Goal: Task Accomplishment & Management: Complete application form

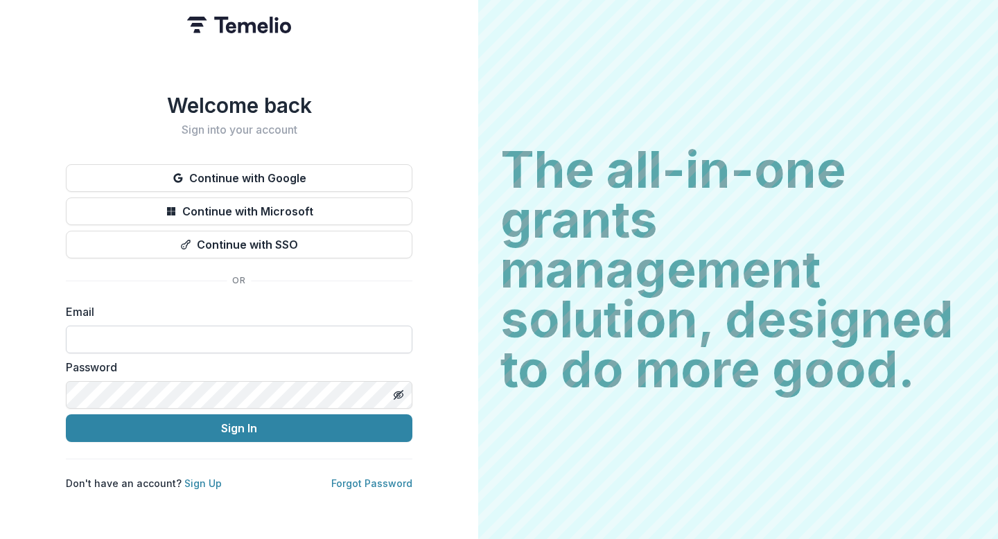
click at [181, 326] on input at bounding box center [239, 340] width 347 height 28
type input "**********"
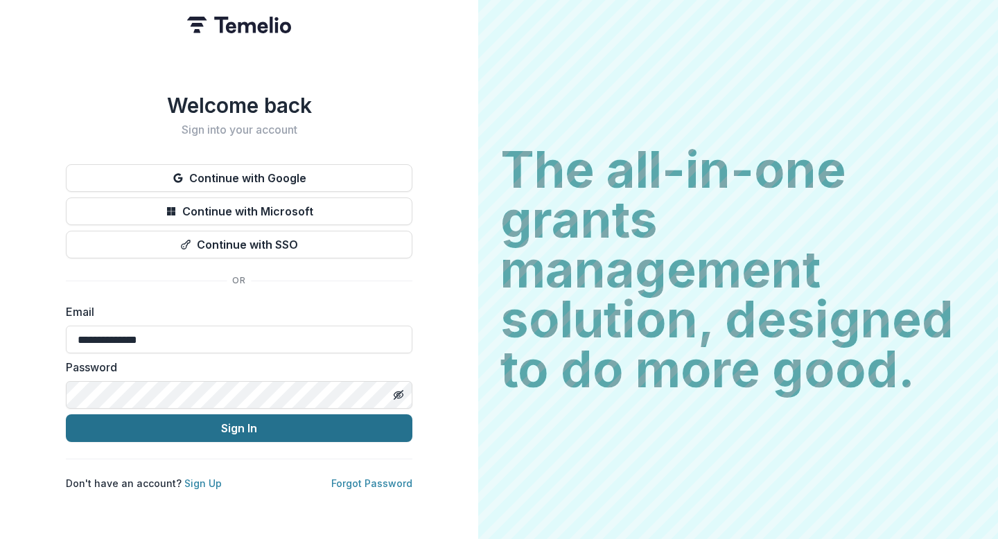
click at [223, 427] on button "Sign In" at bounding box center [239, 428] width 347 height 28
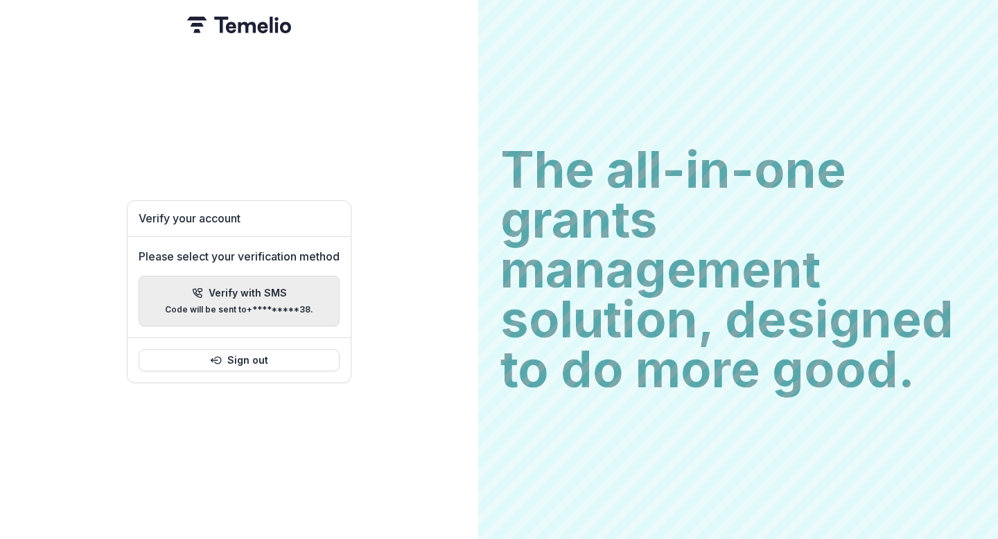
click at [260, 290] on p "Verify with SMS" at bounding box center [248, 294] width 78 height 12
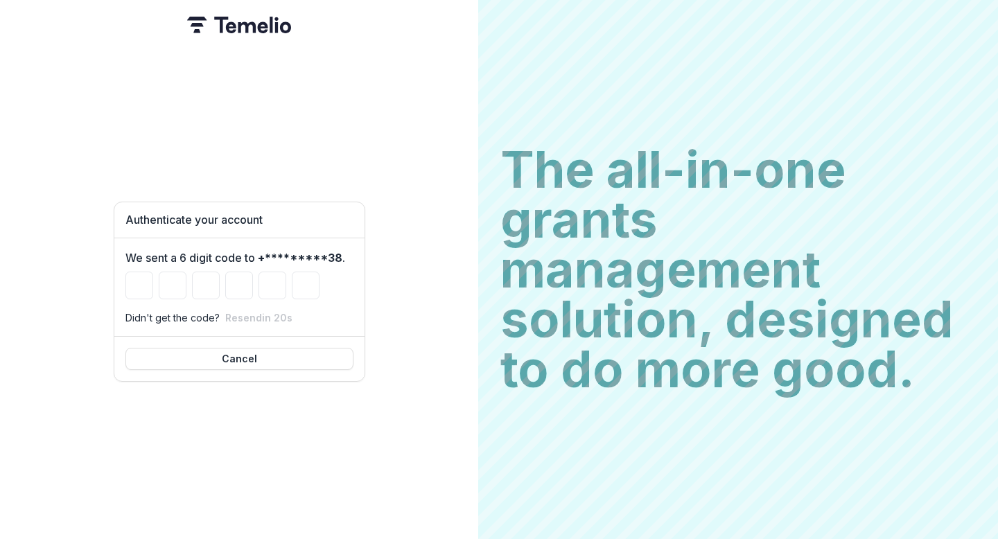
type input "*"
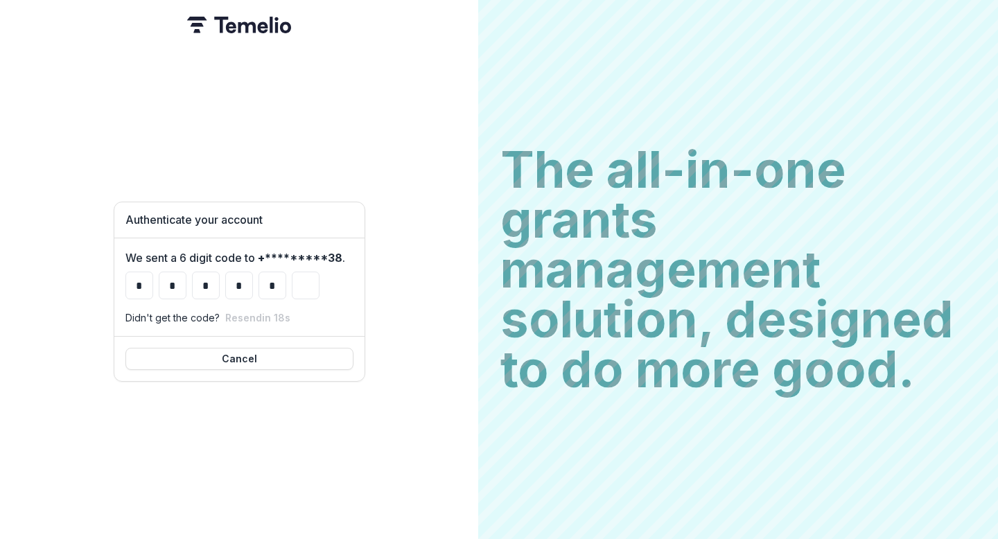
type input "*"
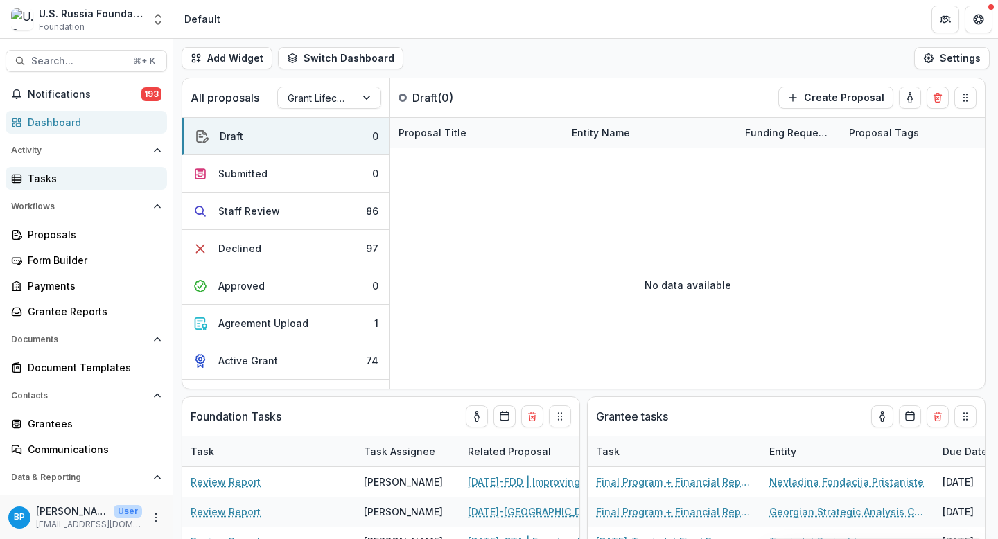
click at [62, 176] on div "Tasks" at bounding box center [92, 178] width 128 height 15
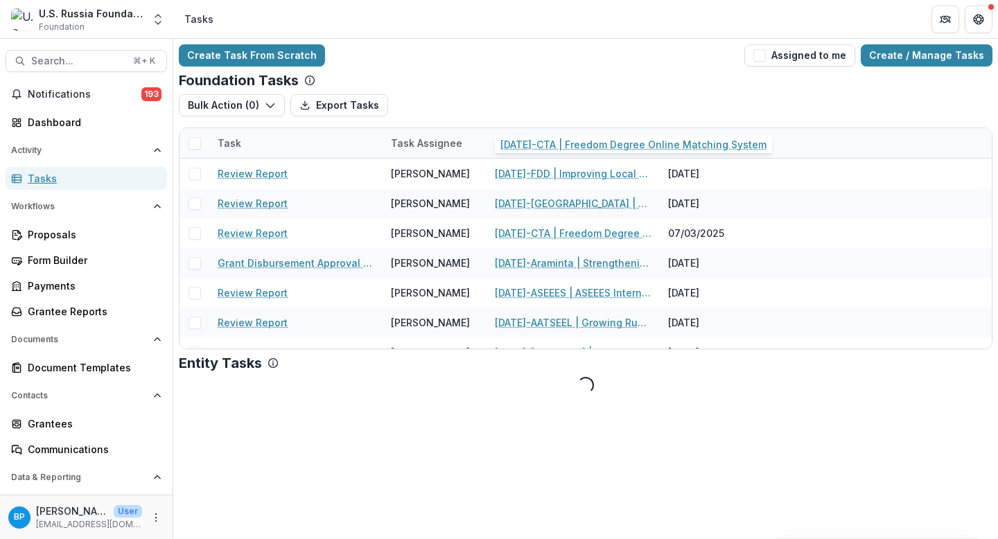
scroll to position [118, 0]
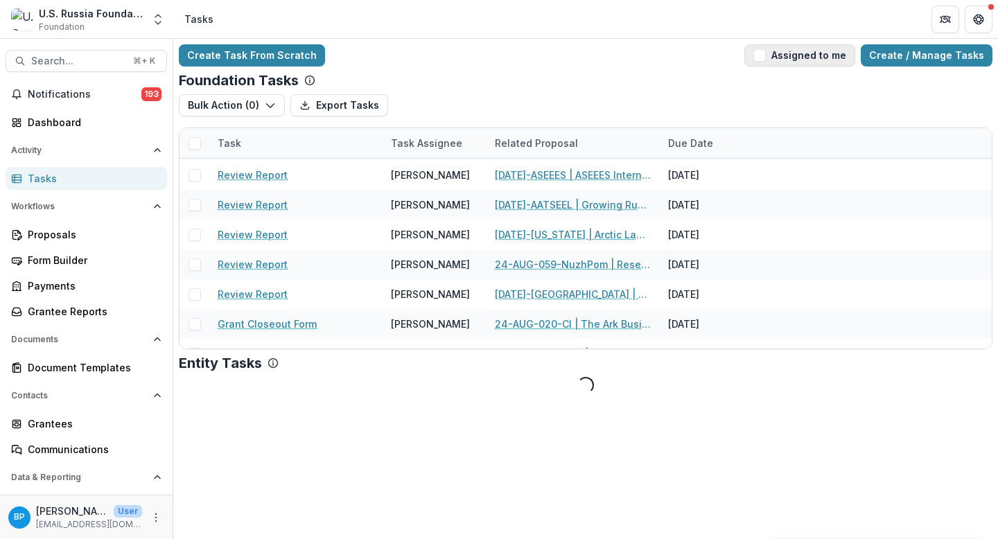
click at [815, 44] on button "Assigned to me" at bounding box center [799, 55] width 111 height 22
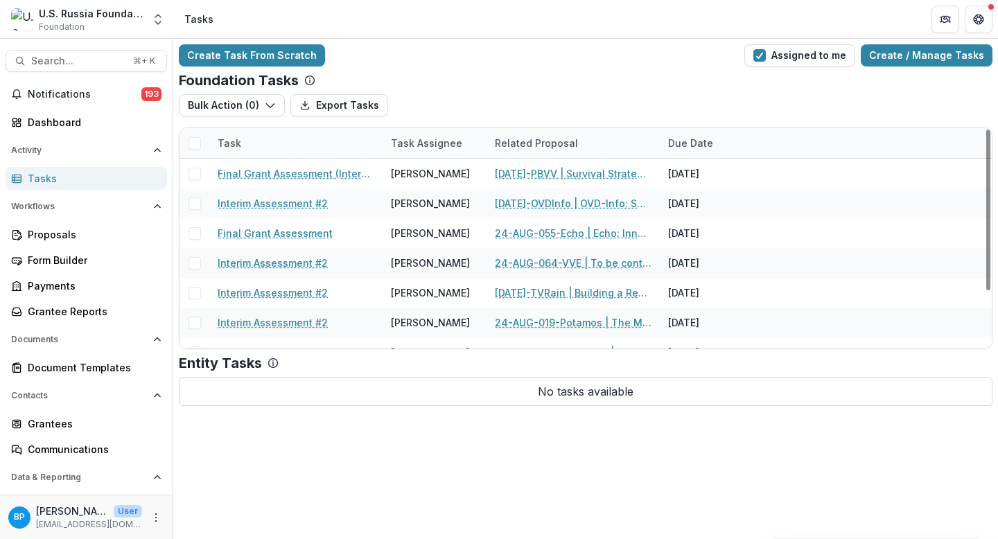
scroll to position [78, 0]
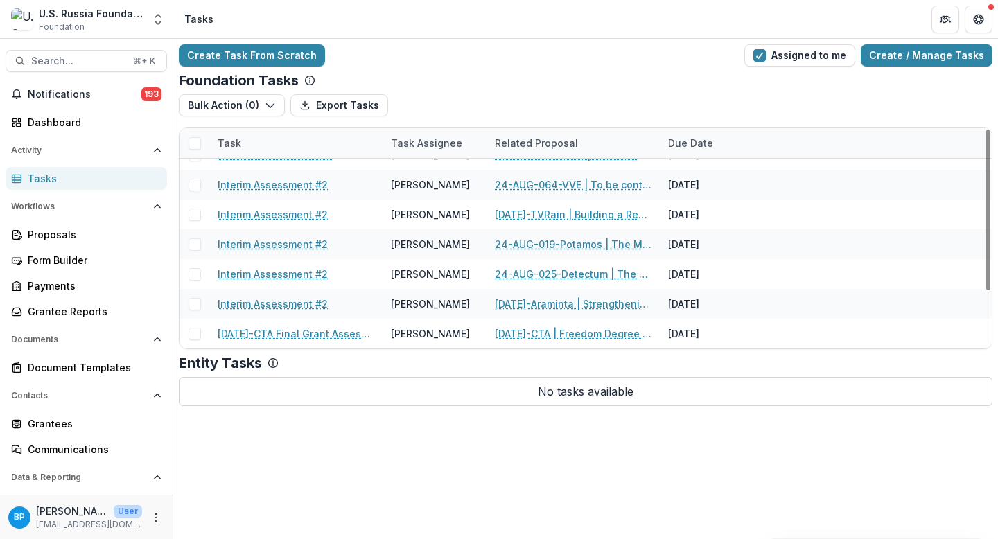
click at [448, 513] on div "Create Task From Scratch Assigned to me Create / Manage Tasks Foundation Tasks …" at bounding box center [585, 289] width 825 height 500
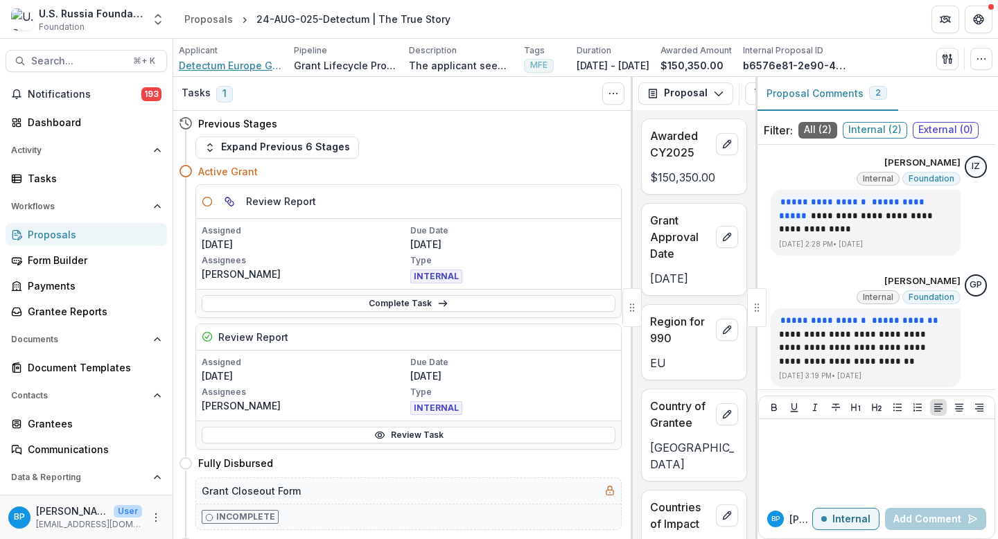
click at [256, 63] on span "Detectum Europe Gmbh" at bounding box center [231, 65] width 104 height 15
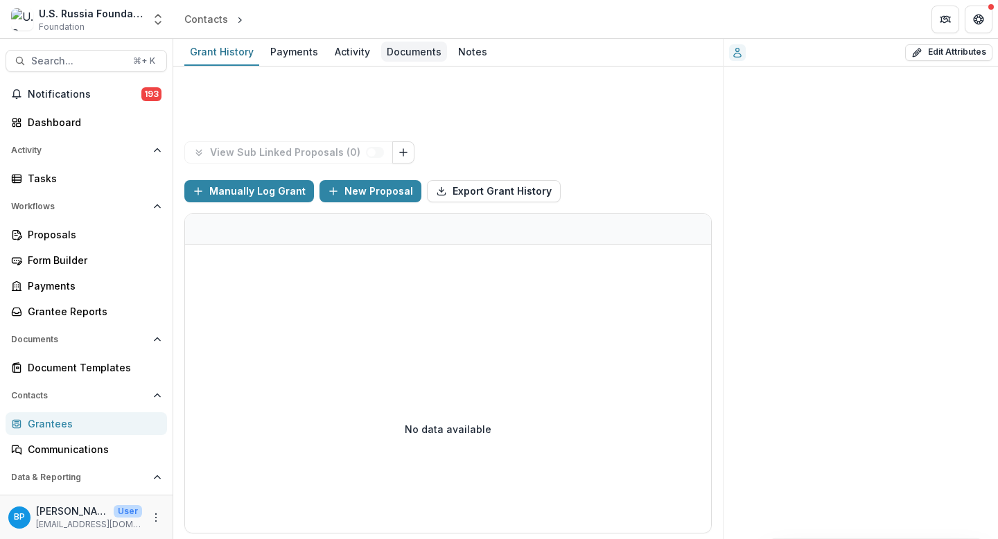
click at [404, 57] on div "Documents" at bounding box center [414, 52] width 66 height 20
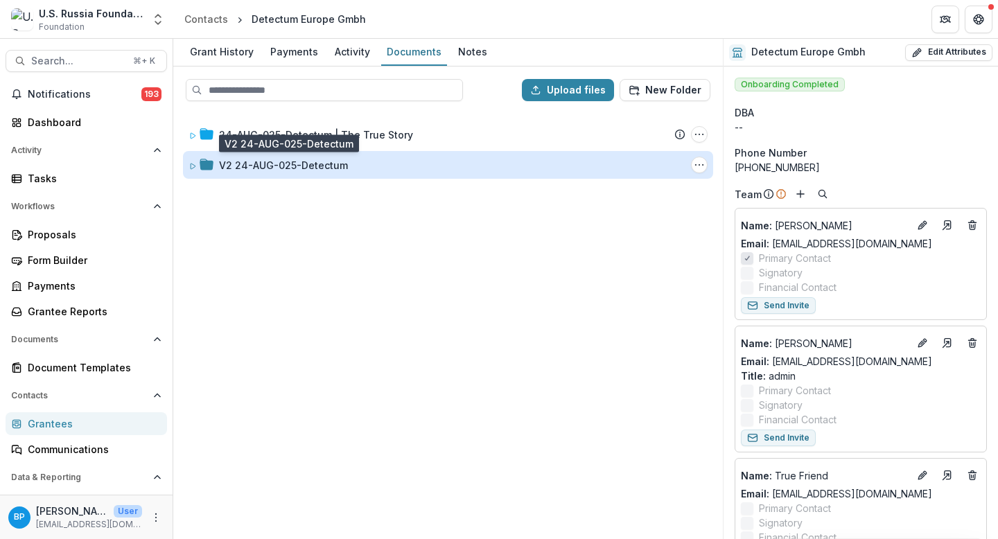
click at [335, 164] on div "V2 24-AUG-025-Detectum" at bounding box center [283, 165] width 129 height 15
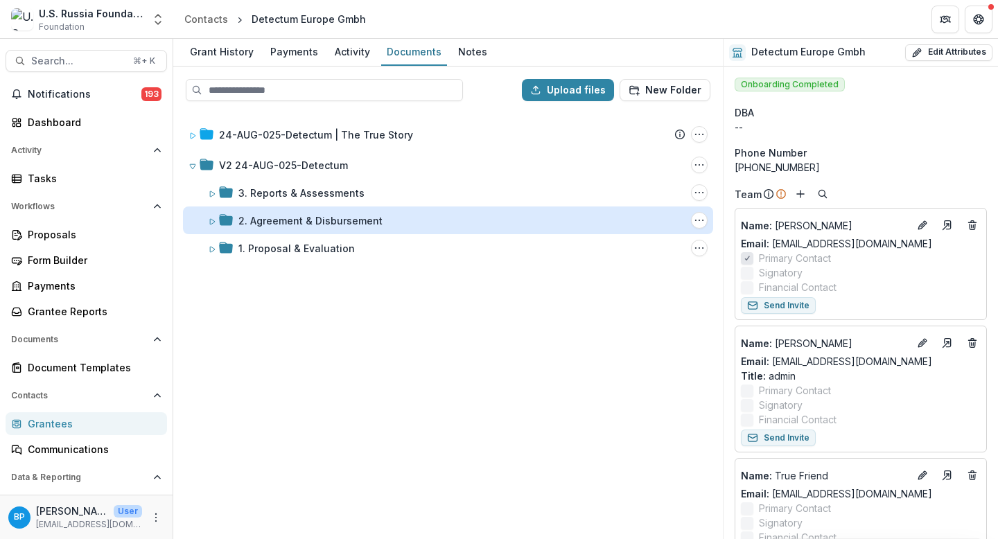
click at [315, 225] on div "2. Agreement & Disbursement" at bounding box center [310, 220] width 144 height 15
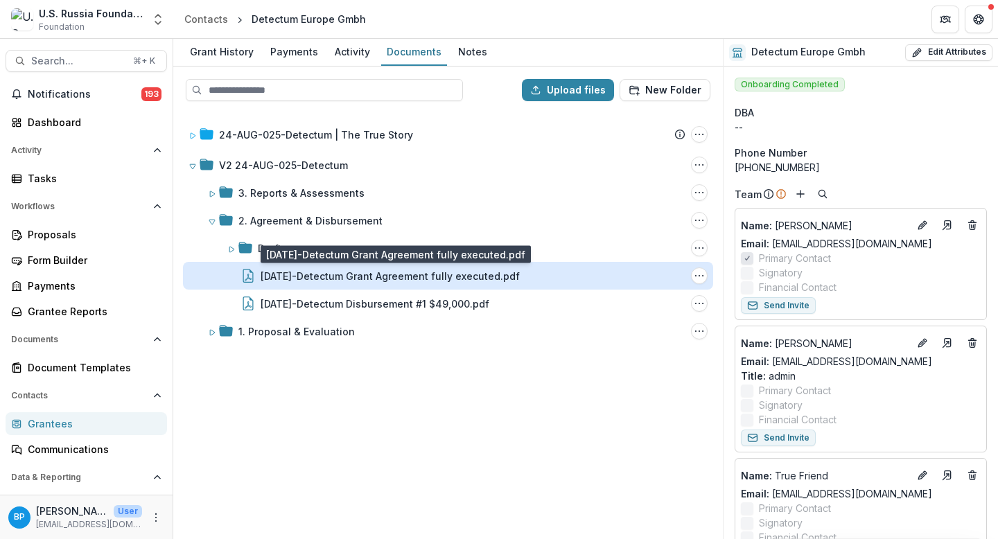
click at [353, 277] on div "24-AUG-25-Detectum Grant Agreement fully executed.pdf" at bounding box center [390, 276] width 259 height 15
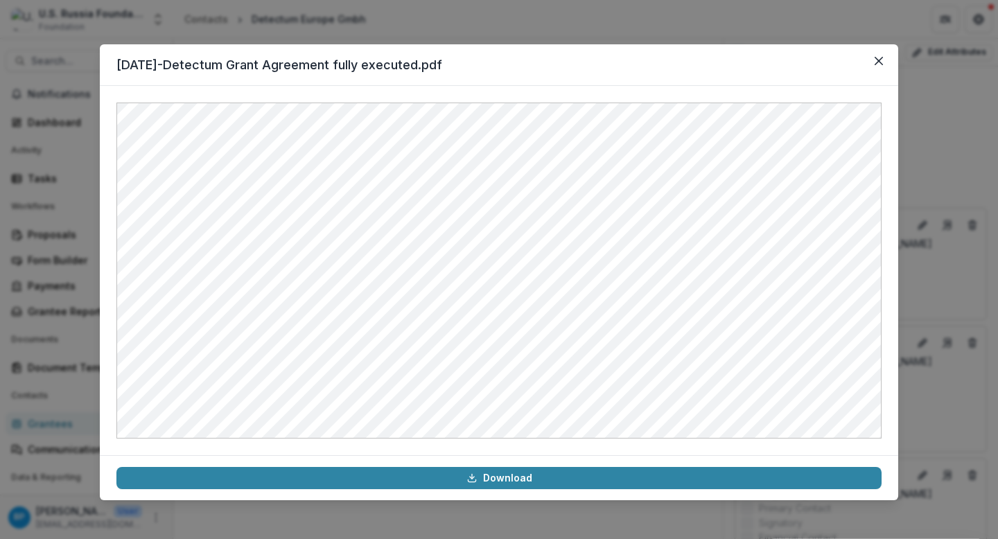
click at [894, 55] on header "24-AUG-25-Detectum Grant Agreement fully executed.pdf" at bounding box center [499, 65] width 798 height 42
click at [870, 59] on button "Close" at bounding box center [879, 61] width 22 height 22
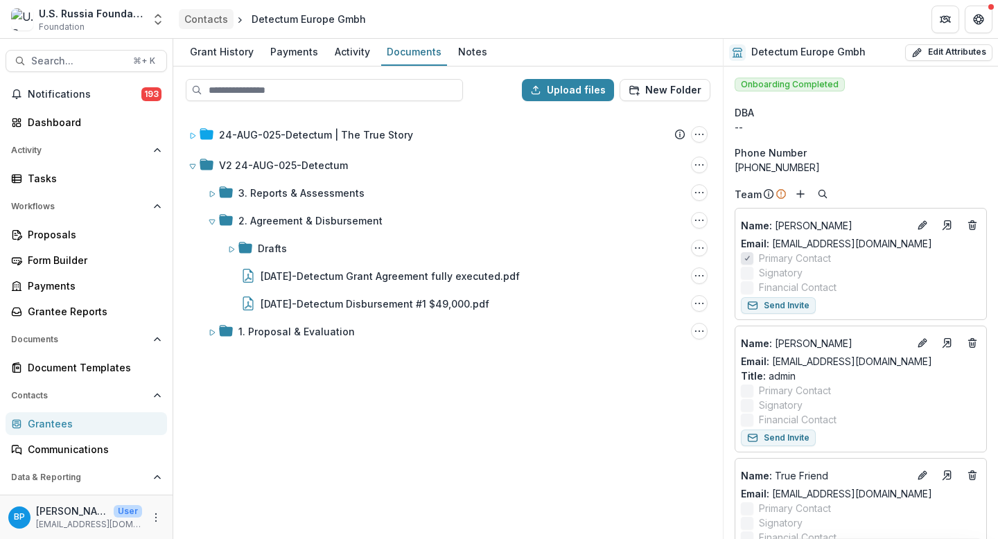
click at [222, 24] on div "Contacts" at bounding box center [206, 19] width 44 height 15
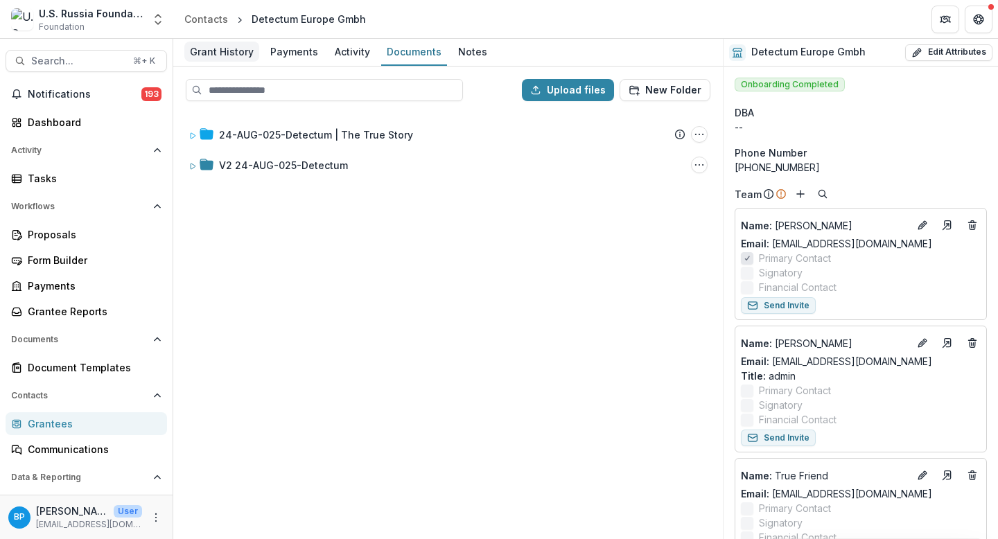
click at [224, 49] on div "Grant History" at bounding box center [221, 52] width 75 height 20
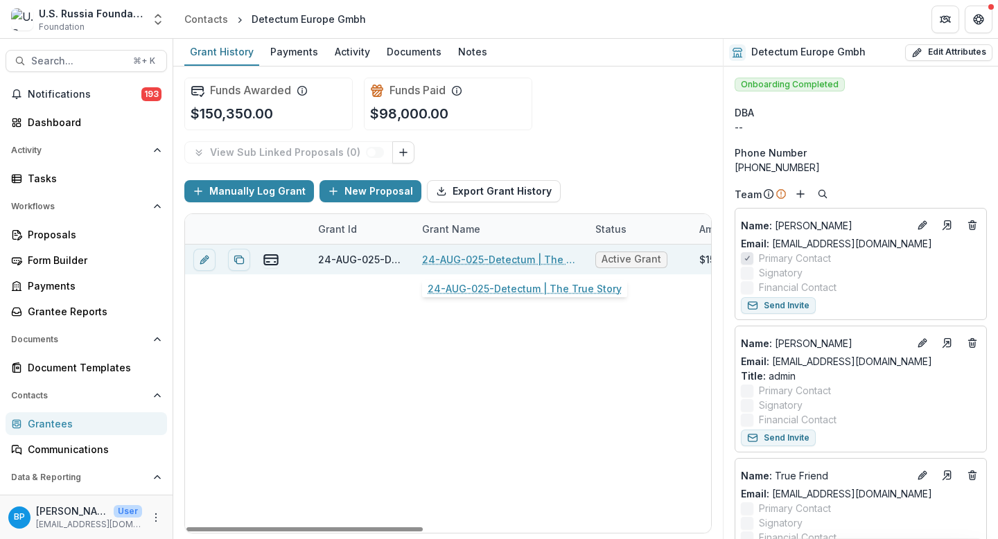
click at [504, 259] on link "24-AUG-025-Detectum | The True Story" at bounding box center [500, 259] width 157 height 15
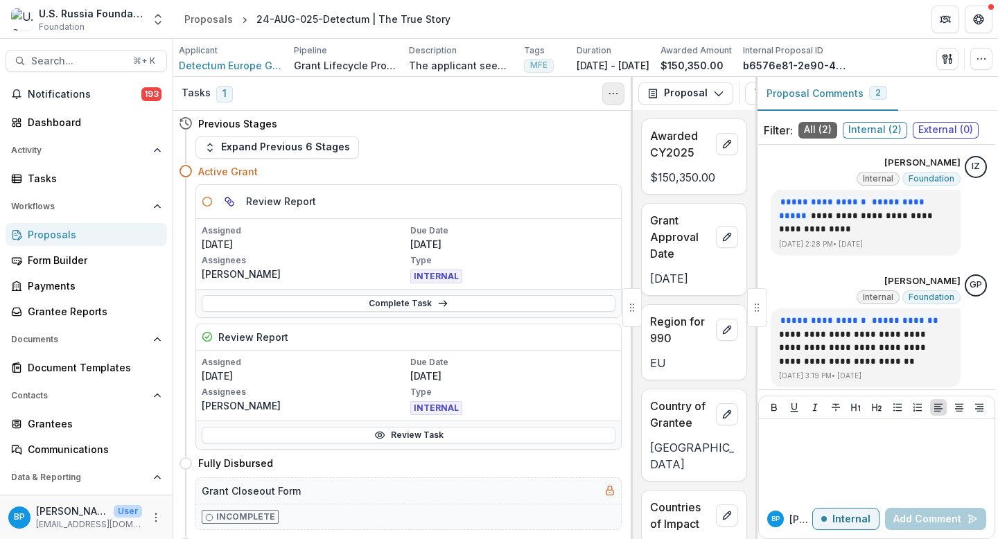
click at [620, 94] on button "Toggle View Cancelled Tasks" at bounding box center [613, 93] width 22 height 22
click at [707, 93] on button "Proposal" at bounding box center [685, 93] width 95 height 22
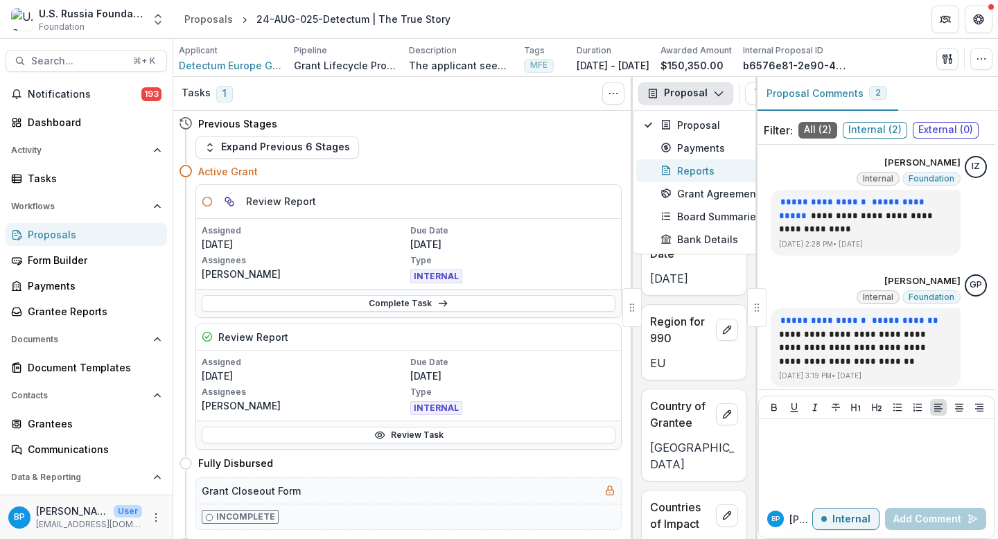
click at [695, 170] on div "Reports" at bounding box center [724, 171] width 127 height 15
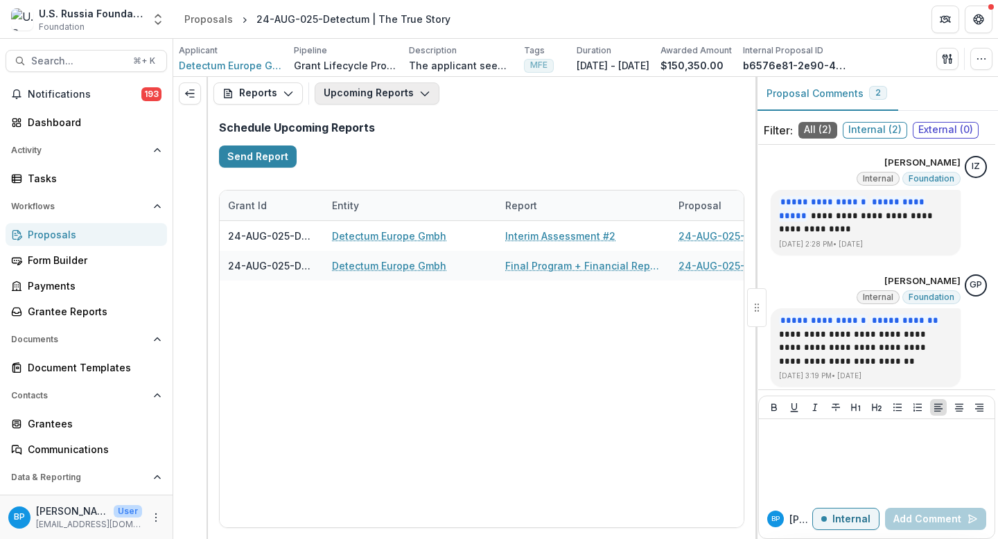
click at [384, 99] on button "Upcoming Reports" at bounding box center [377, 93] width 125 height 22
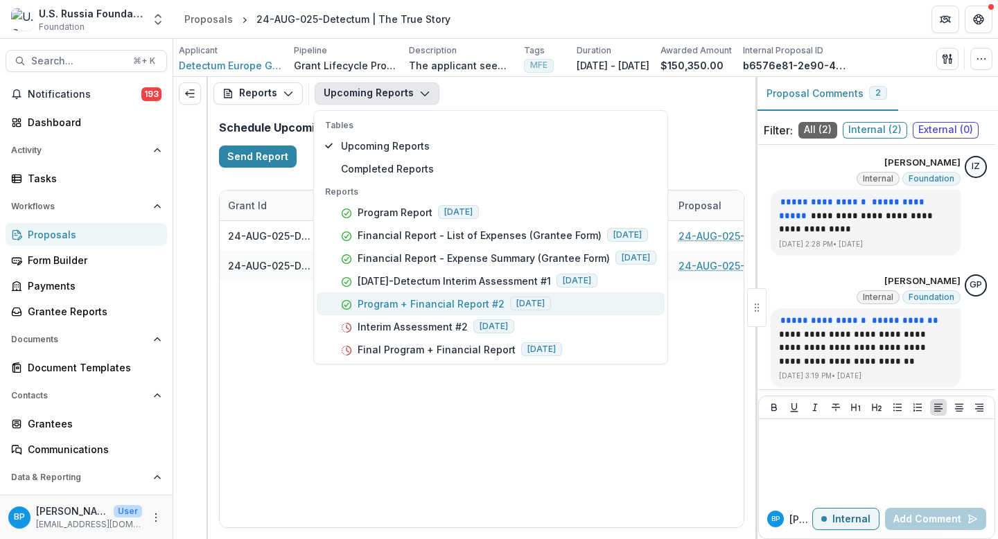
click at [435, 301] on p "Program + Financial Report #2" at bounding box center [431, 304] width 147 height 15
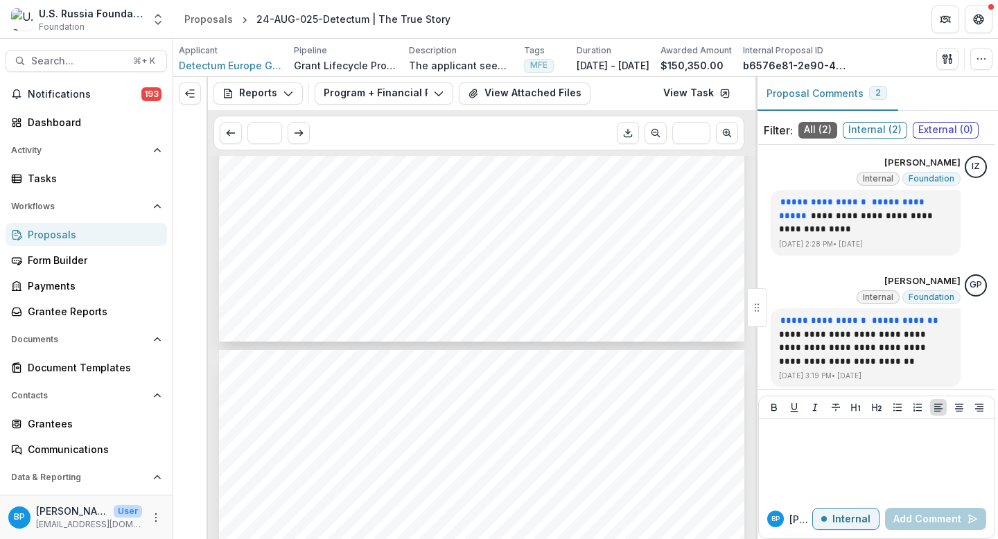
scroll to position [229, 0]
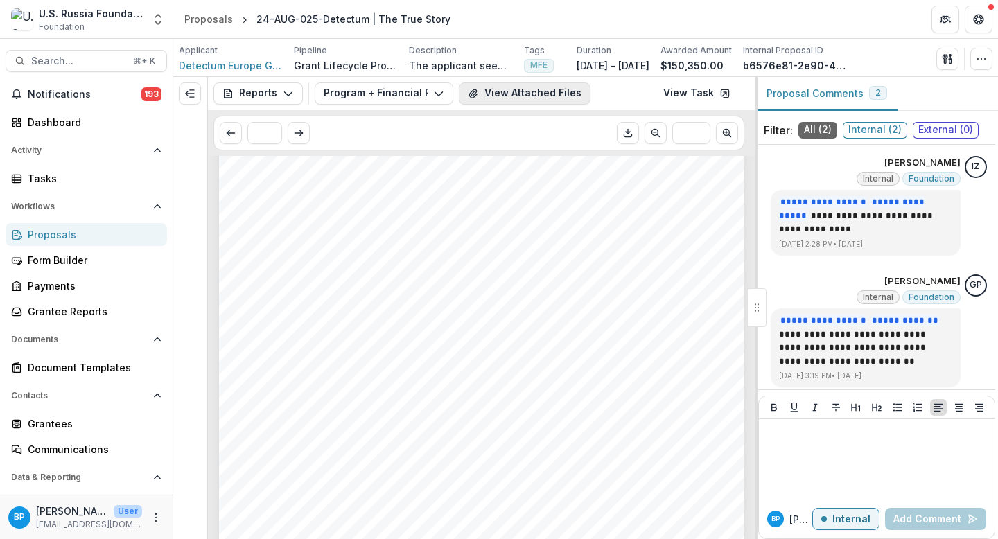
click at [502, 85] on button "View Attached Files" at bounding box center [525, 93] width 132 height 22
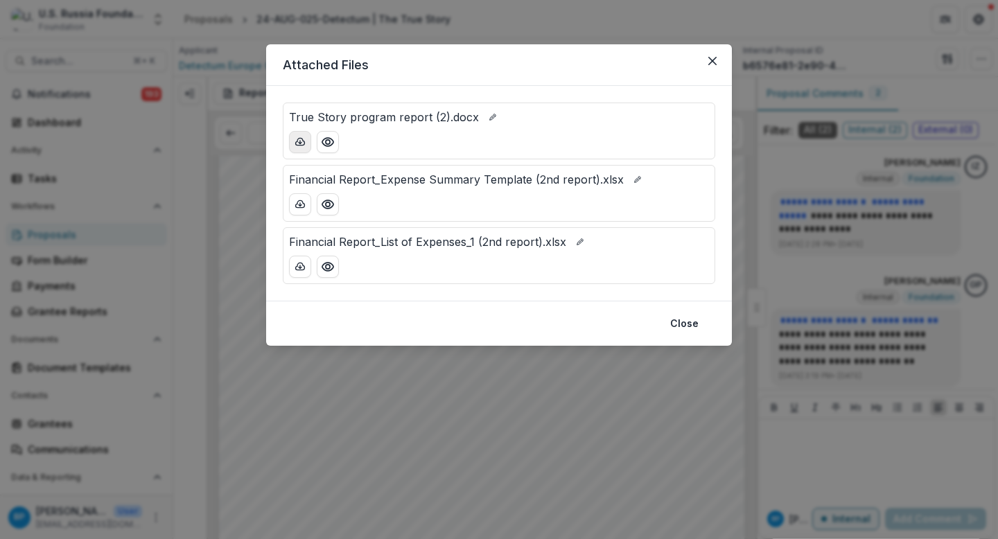
click at [301, 139] on icon "download-button" at bounding box center [300, 141] width 9 height 7
click at [299, 203] on icon "download-button" at bounding box center [300, 204] width 11 height 11
click at [712, 64] on icon "Close" at bounding box center [712, 61] width 8 height 8
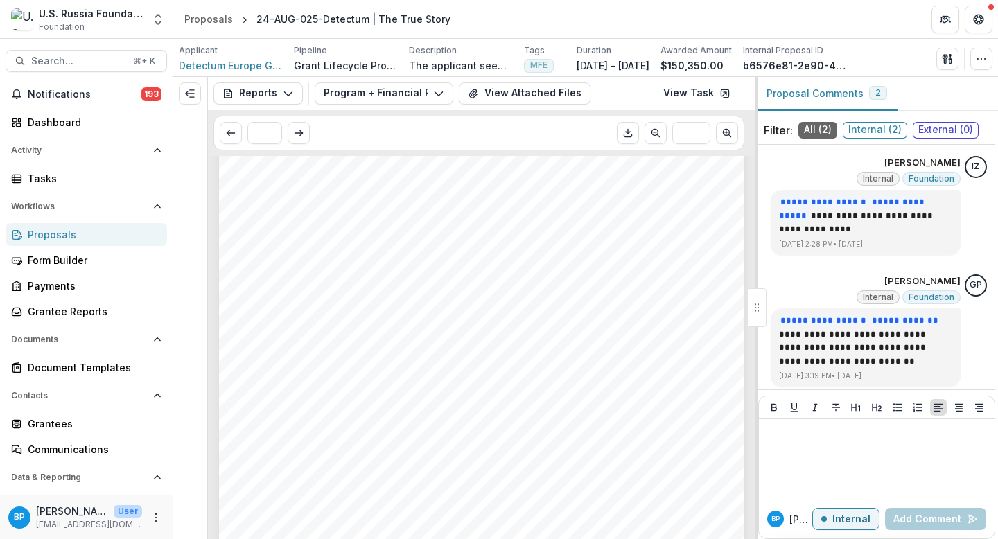
click at [378, 236] on div "Submission Responses Program + Financial Report Grant ID 24-AUG-025-Detectum Gr…" at bounding box center [481, 299] width 525 height 744
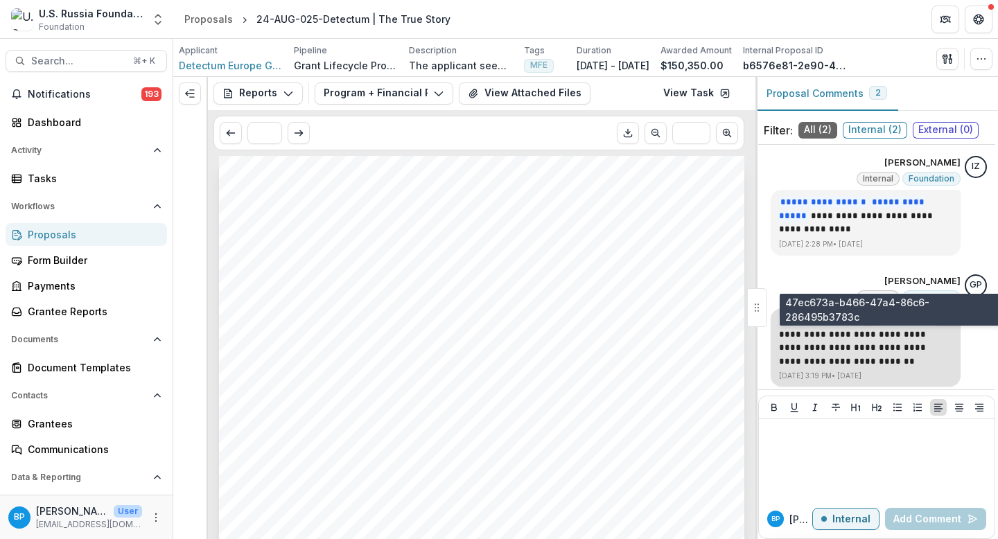
scroll to position [40, 0]
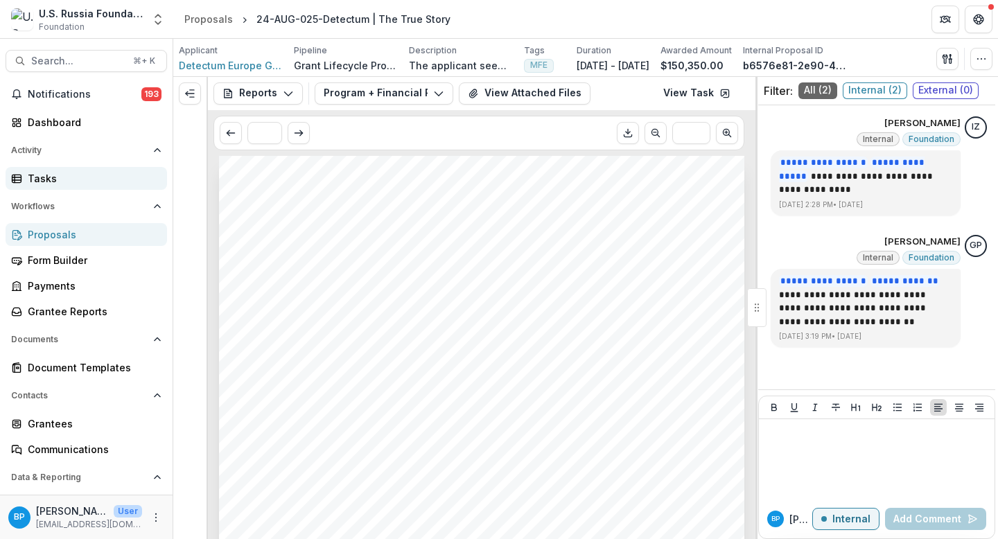
click at [44, 178] on div "Tasks" at bounding box center [92, 178] width 128 height 15
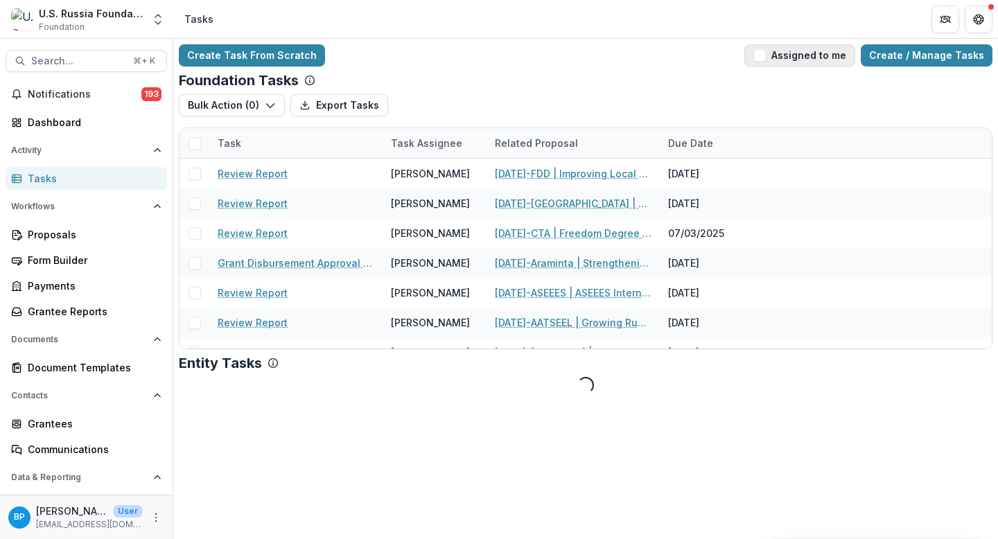
click at [766, 49] on span "button" at bounding box center [759, 55] width 12 height 12
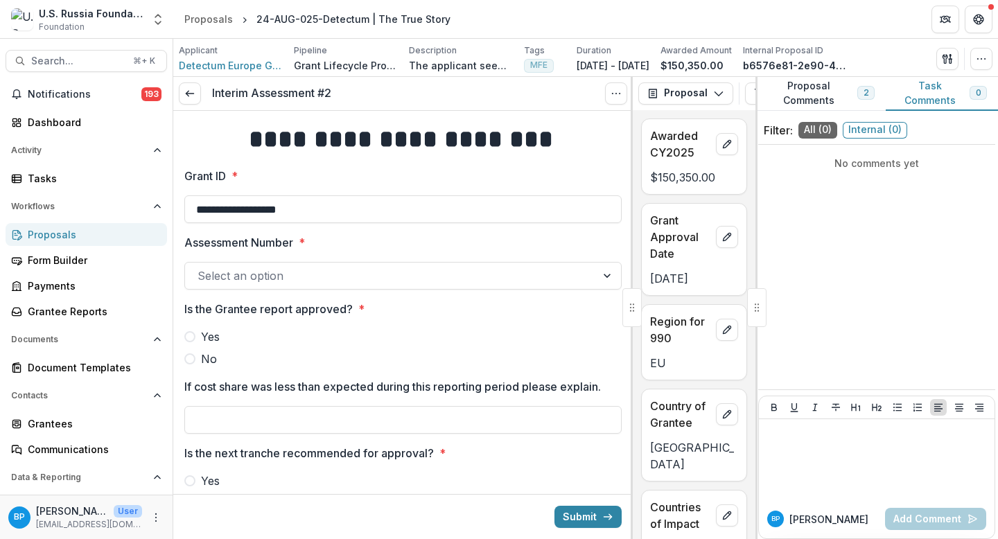
click at [437, 266] on div at bounding box center [391, 275] width 386 height 19
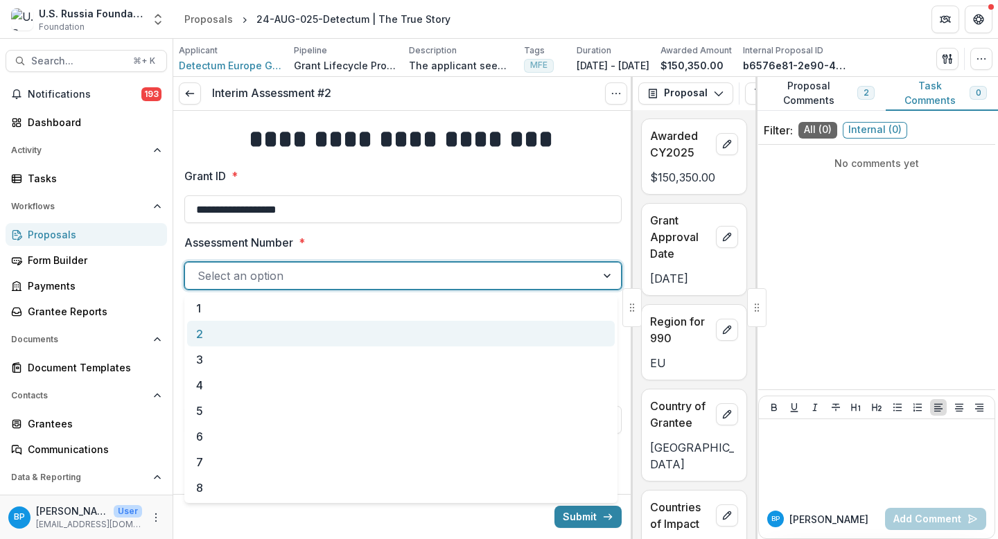
click at [251, 328] on div "2" at bounding box center [401, 334] width 428 height 26
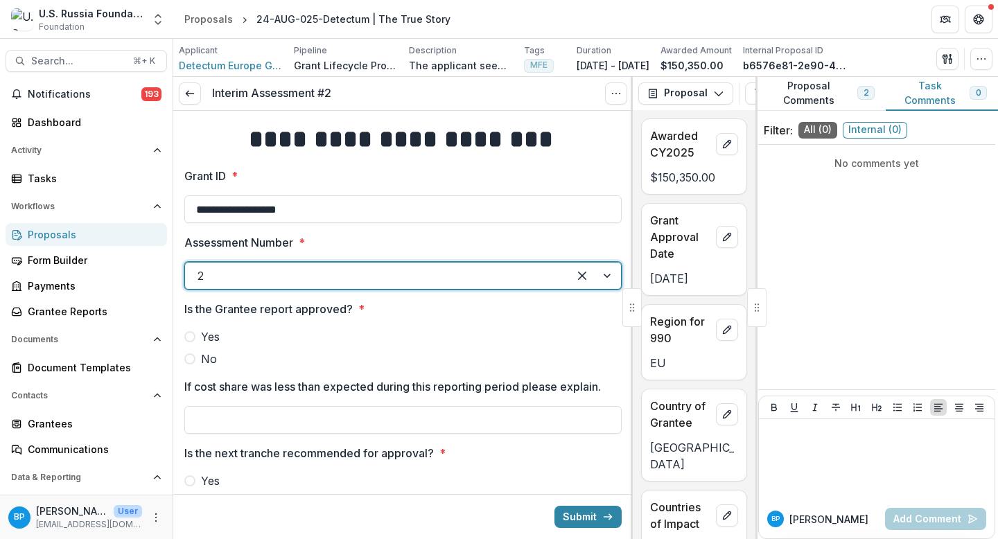
click at [211, 326] on div at bounding box center [402, 326] width 437 height 6
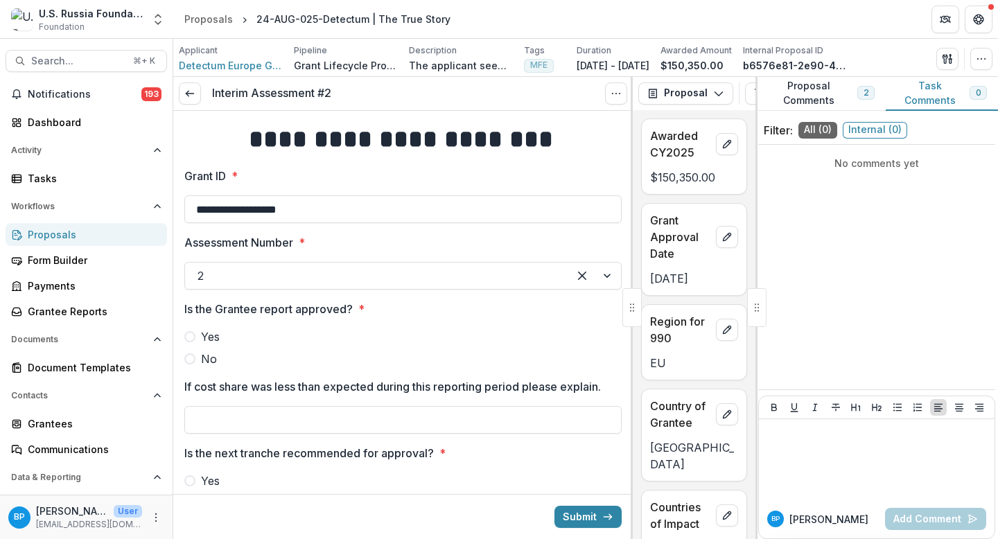
click at [212, 331] on span "Yes" at bounding box center [210, 337] width 19 height 17
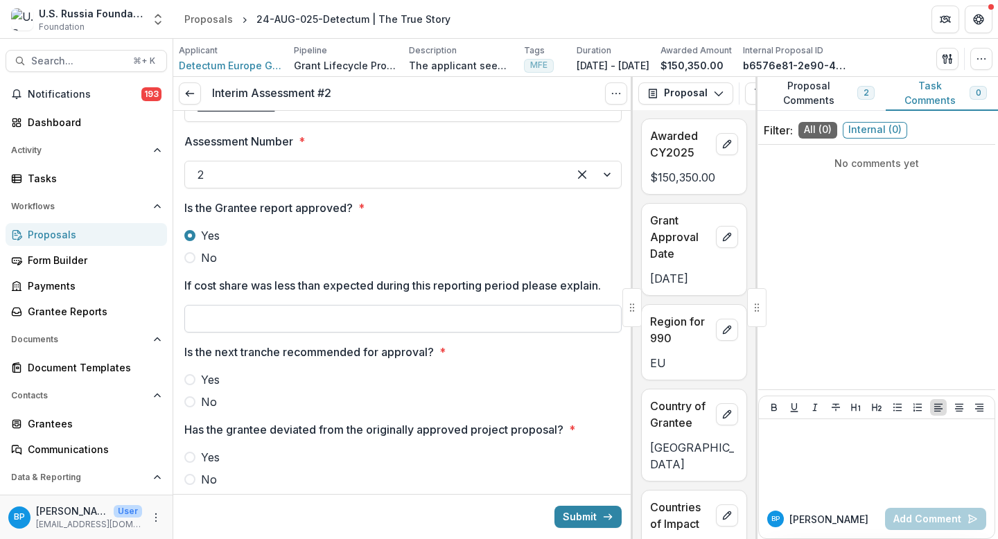
scroll to position [114, 0]
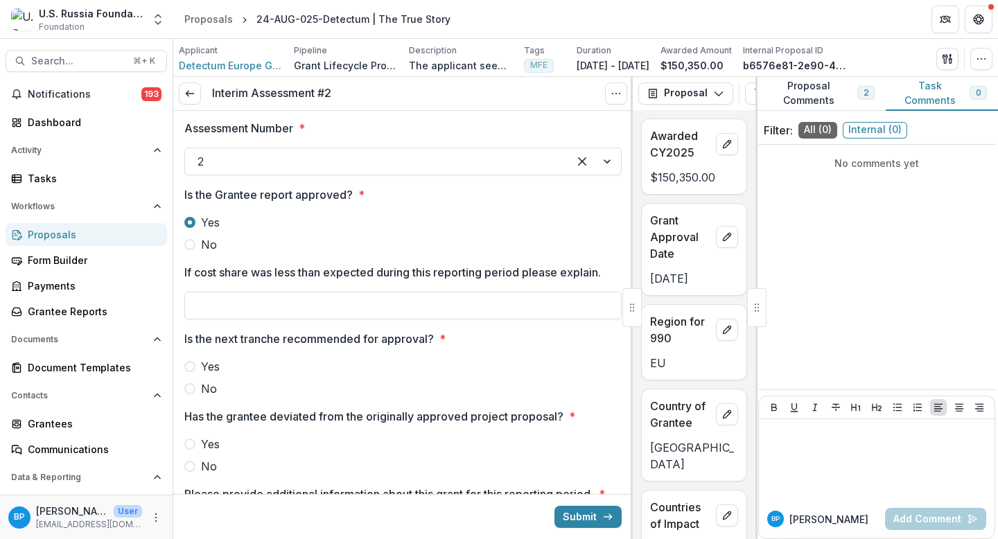
click at [210, 362] on span "Yes" at bounding box center [210, 366] width 19 height 17
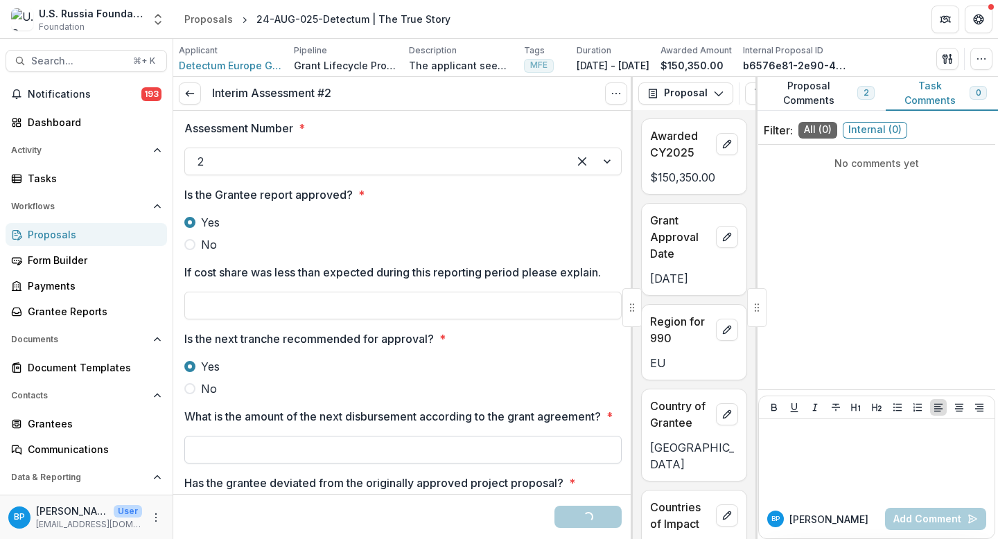
click at [238, 463] on input "What is the amount of the next disbursement according to the grant agreement? *" at bounding box center [402, 450] width 437 height 28
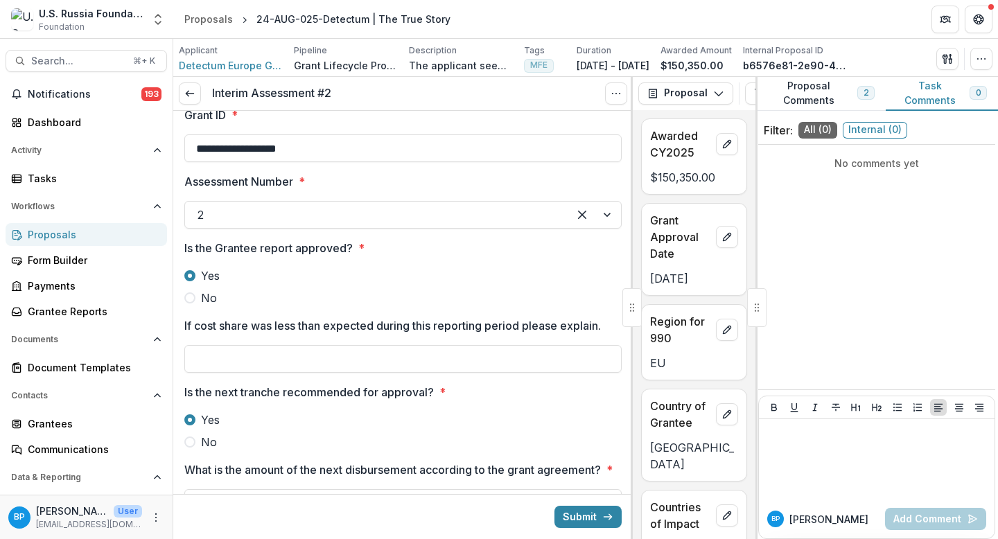
type input "*******"
click at [316, 362] on input "If cost share was less than expected during this reporting period please explai…" at bounding box center [402, 359] width 437 height 28
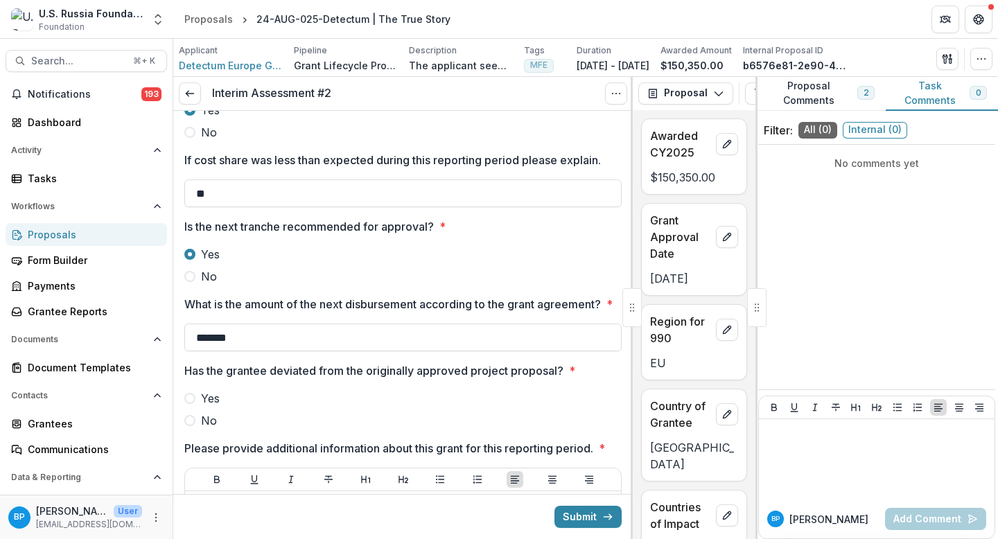
scroll to position [385, 0]
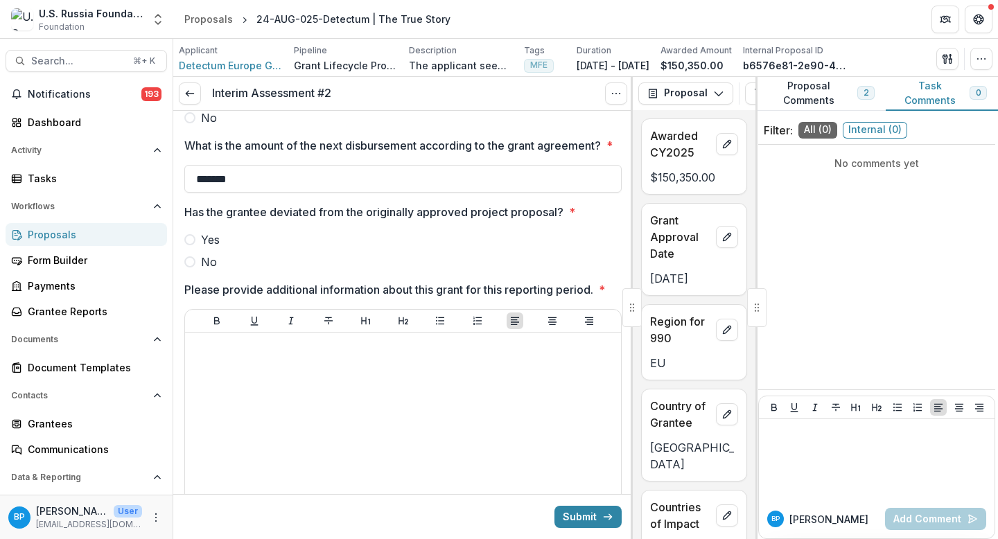
click at [205, 270] on span "No" at bounding box center [209, 262] width 16 height 17
type input "**"
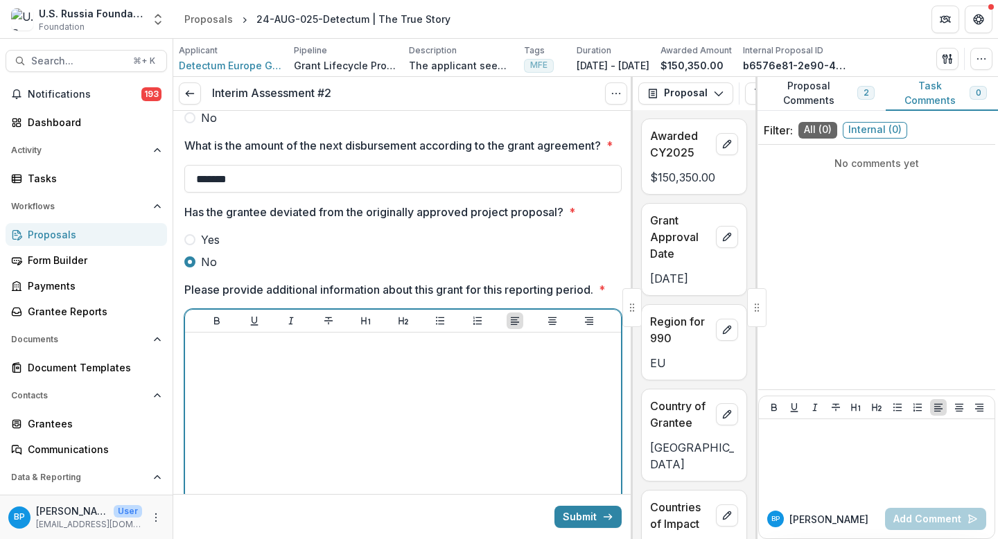
click at [318, 416] on div at bounding box center [403, 442] width 425 height 208
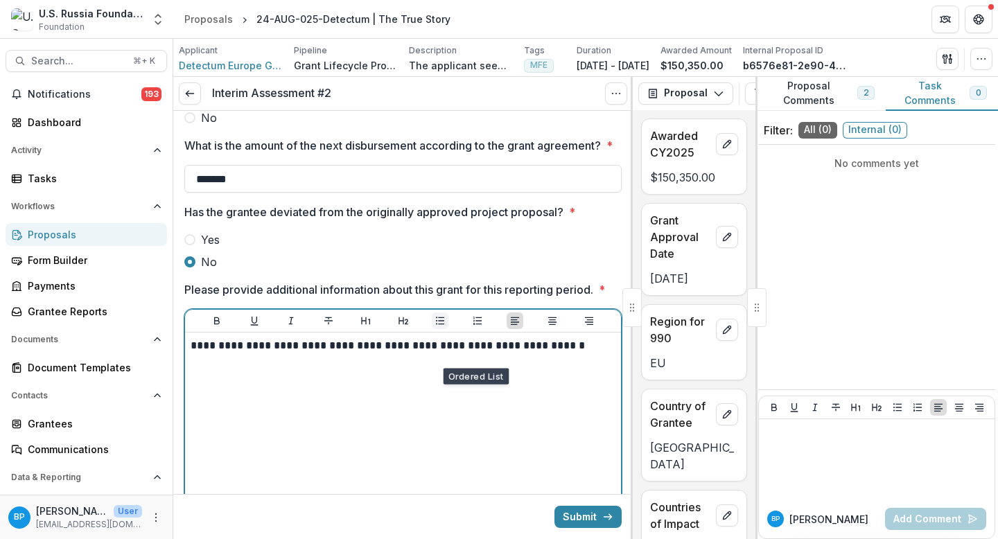
click at [433, 329] on button "Bullet List" at bounding box center [440, 321] width 17 height 17
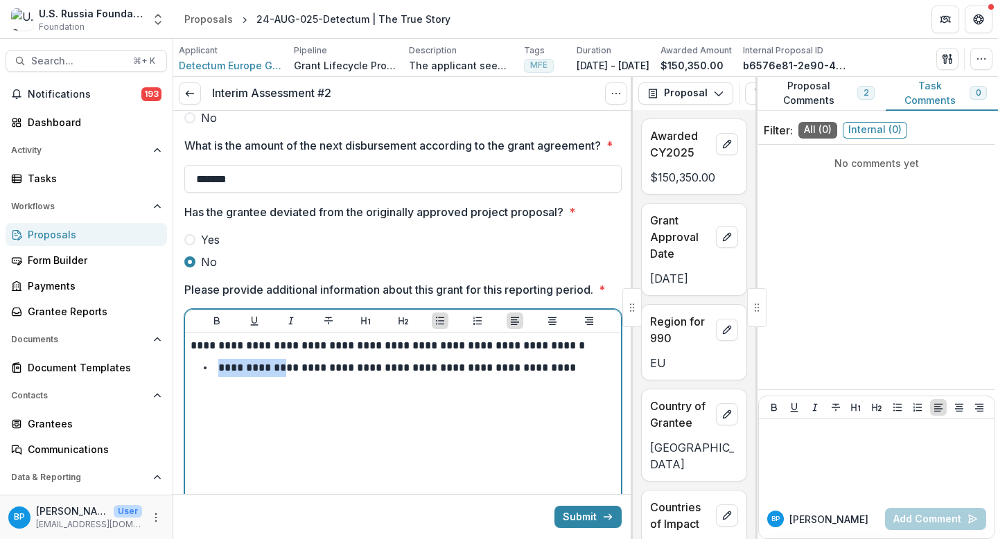
drag, startPoint x: 281, startPoint y: 401, endPoint x: 204, endPoint y: 399, distance: 77.0
click at [207, 377] on li "**********" at bounding box center [411, 368] width 408 height 18
click at [530, 377] on li "**********" at bounding box center [411, 368] width 408 height 18
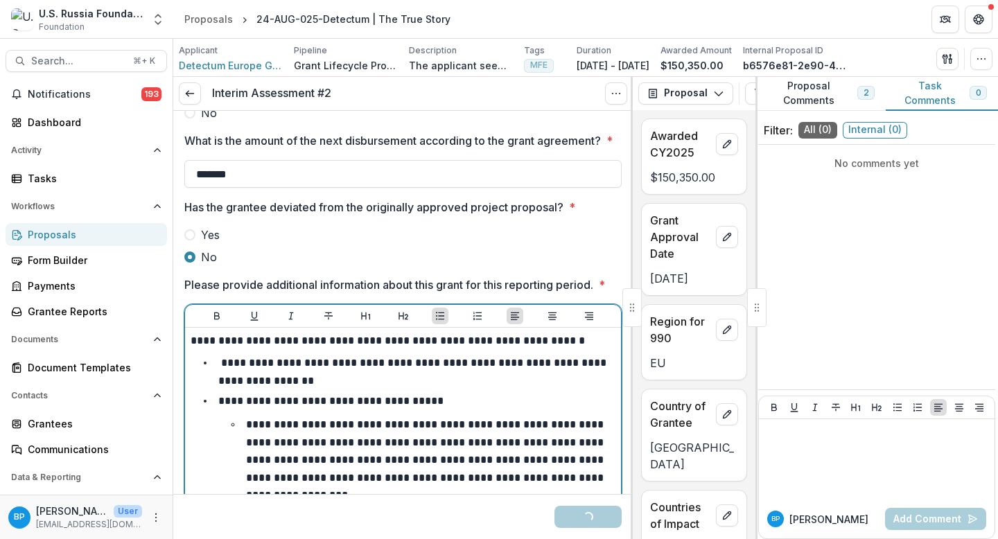
scroll to position [482, 0]
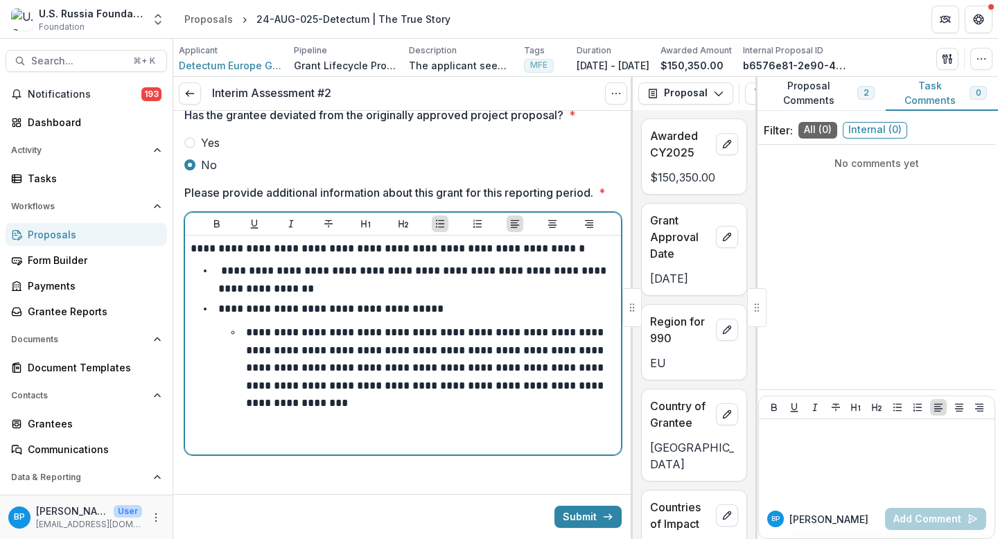
click at [255, 366] on p "**********" at bounding box center [426, 367] width 360 height 81
click at [354, 369] on p "**********" at bounding box center [426, 367] width 360 height 81
click at [446, 383] on p "**********" at bounding box center [426, 367] width 360 height 81
drag, startPoint x: 499, startPoint y: 382, endPoint x: 444, endPoint y: 385, distance: 55.5
click at [444, 385] on p "**********" at bounding box center [426, 367] width 360 height 81
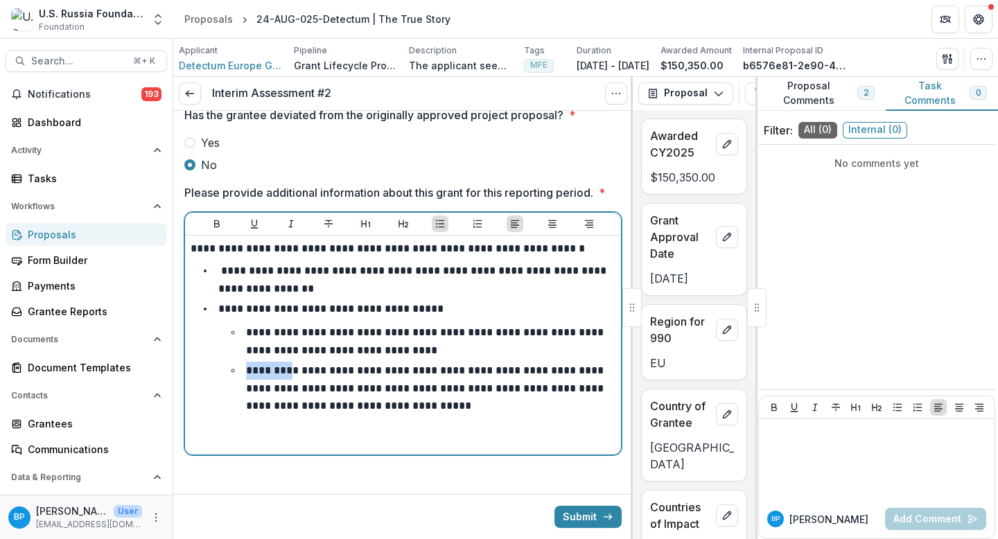
drag, startPoint x: 290, startPoint y: 408, endPoint x: 245, endPoint y: 408, distance: 45.7
click at [245, 408] on li "**********" at bounding box center [425, 388] width 381 height 53
click at [480, 449] on div "**********" at bounding box center [403, 345] width 425 height 208
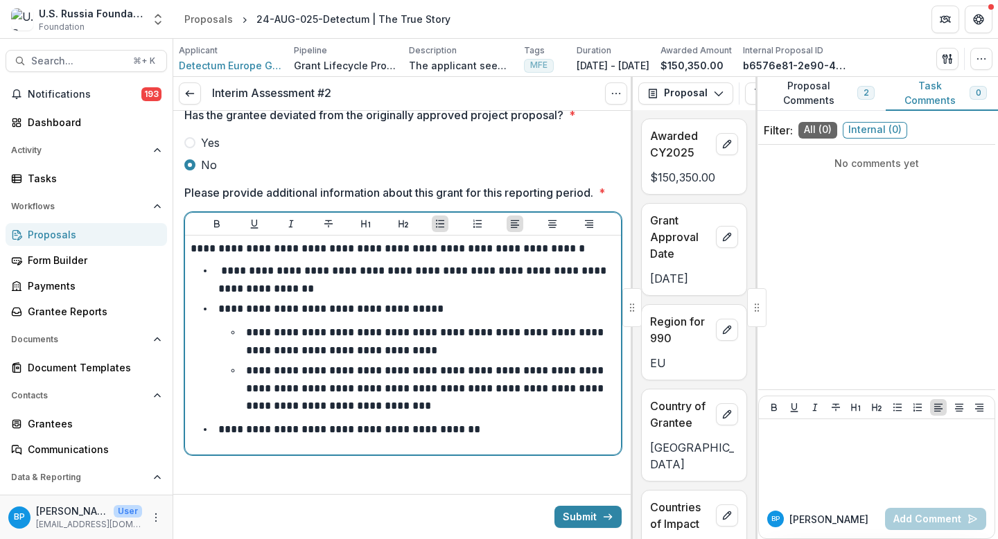
click at [264, 435] on p "**********" at bounding box center [349, 429] width 262 height 10
click at [472, 439] on li "**********" at bounding box center [411, 430] width 408 height 18
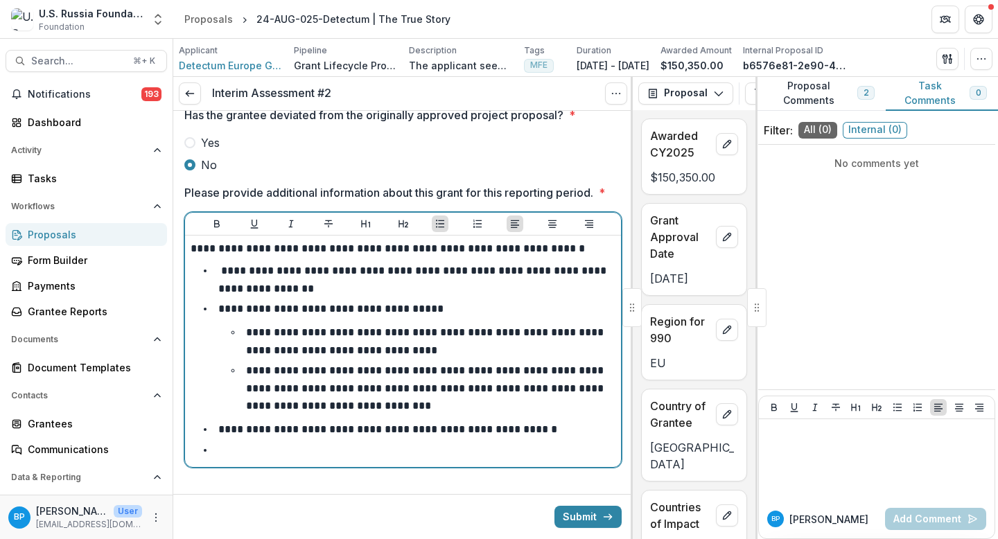
scroll to position [534, 0]
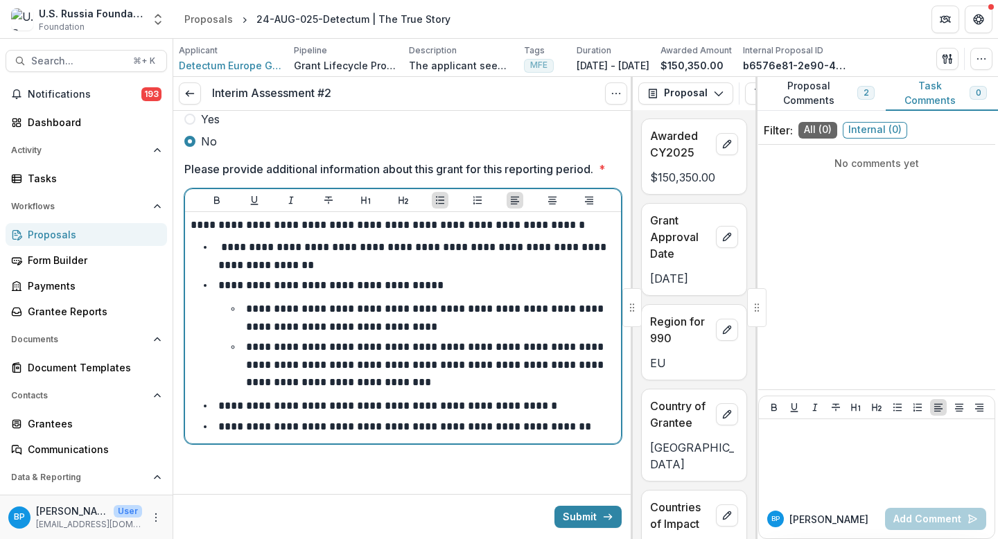
click at [579, 434] on li "**********" at bounding box center [411, 427] width 408 height 18
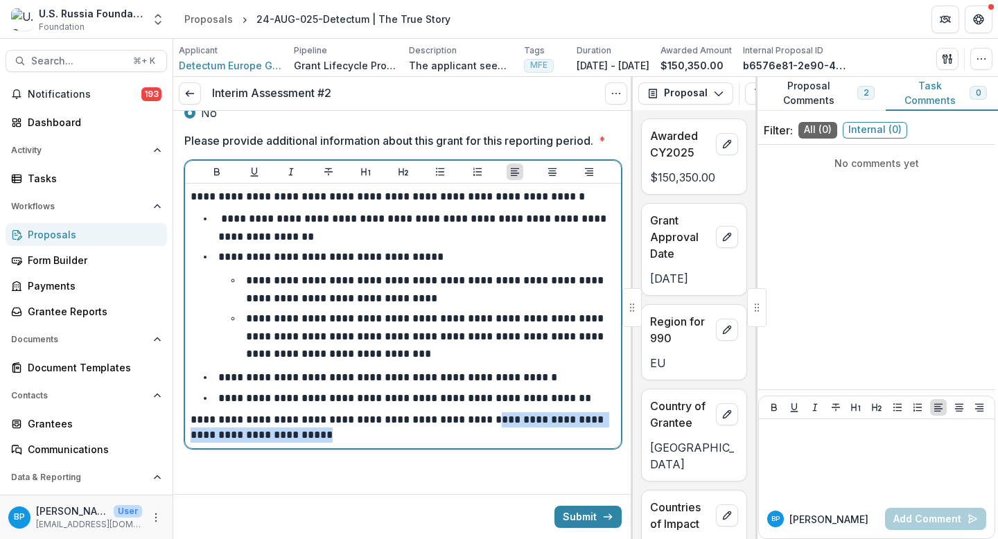
drag, startPoint x: 377, startPoint y: 474, endPoint x: 477, endPoint y: 453, distance: 102.1
click at [477, 443] on p "**********" at bounding box center [401, 427] width 421 height 30
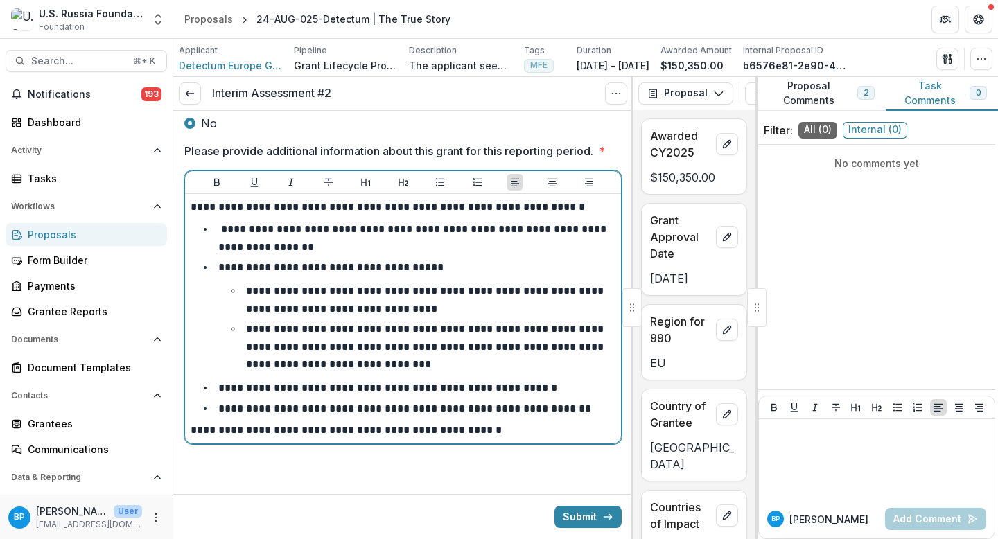
click at [523, 438] on p "**********" at bounding box center [401, 430] width 421 height 15
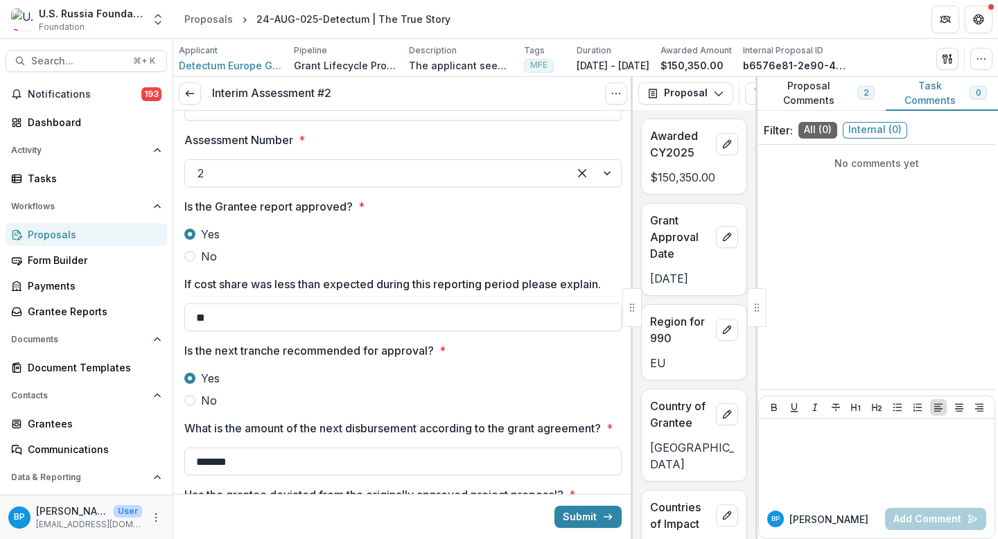
scroll to position [0, 0]
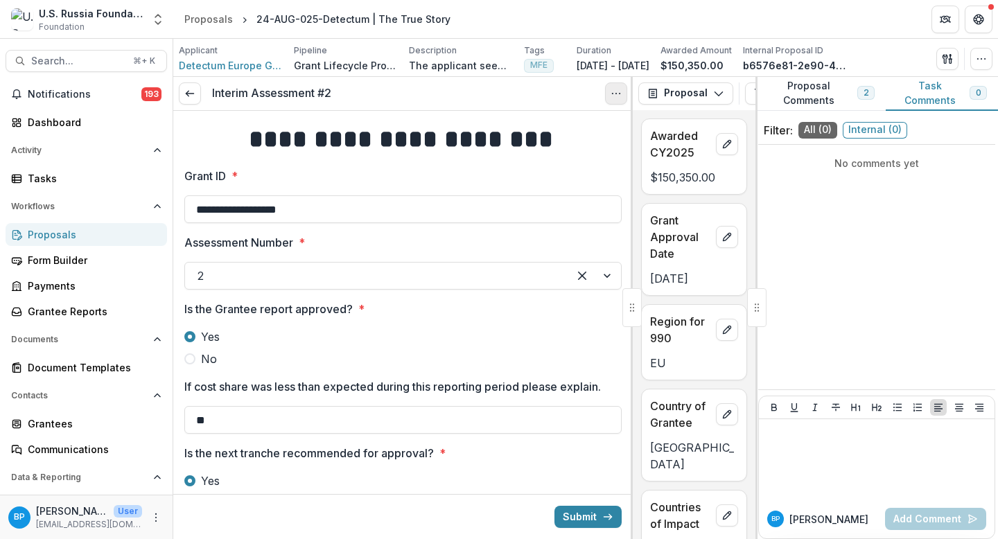
click at [618, 98] on icon "Options" at bounding box center [616, 93] width 11 height 11
click at [485, 272] on div at bounding box center [377, 275] width 358 height 19
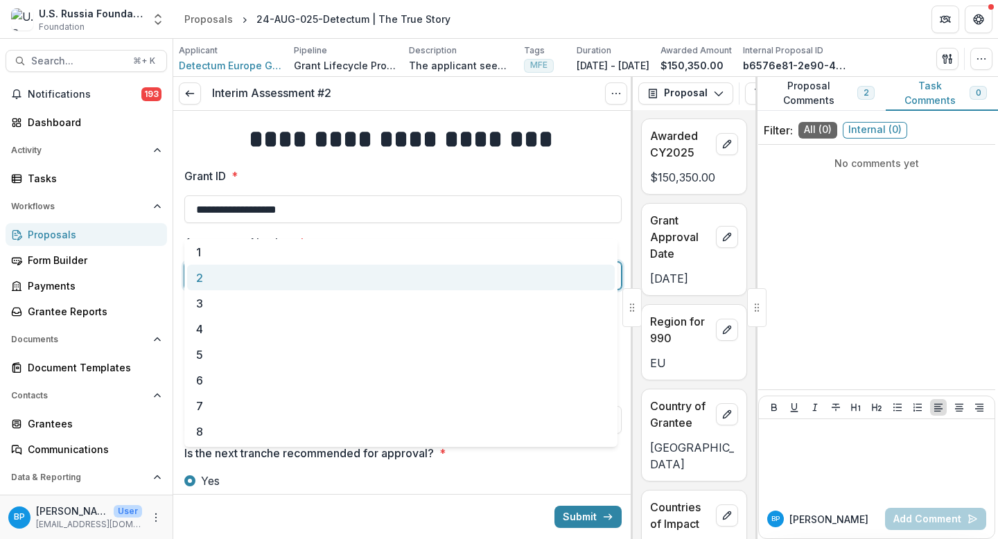
scroll to position [557, 0]
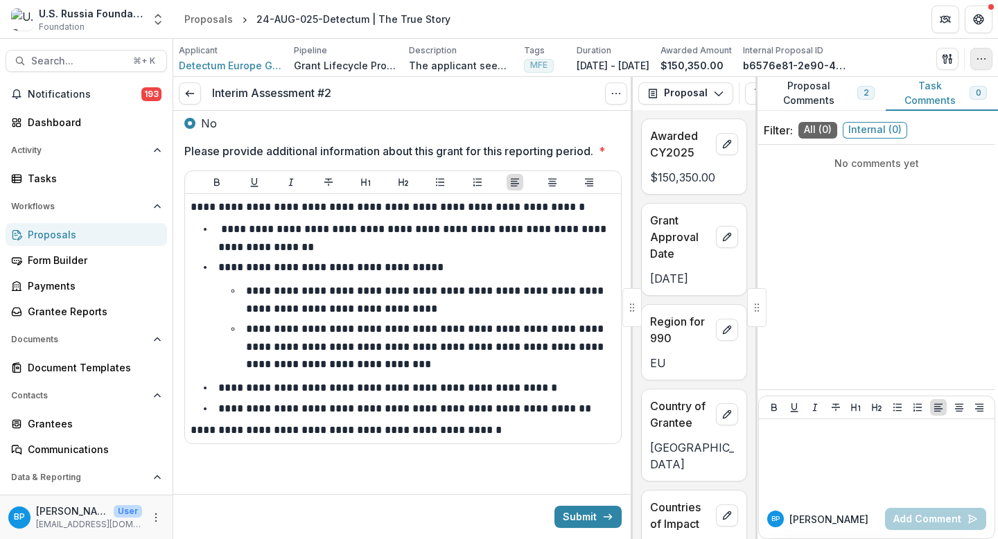
click at [986, 69] on button "button" at bounding box center [981, 59] width 22 height 22
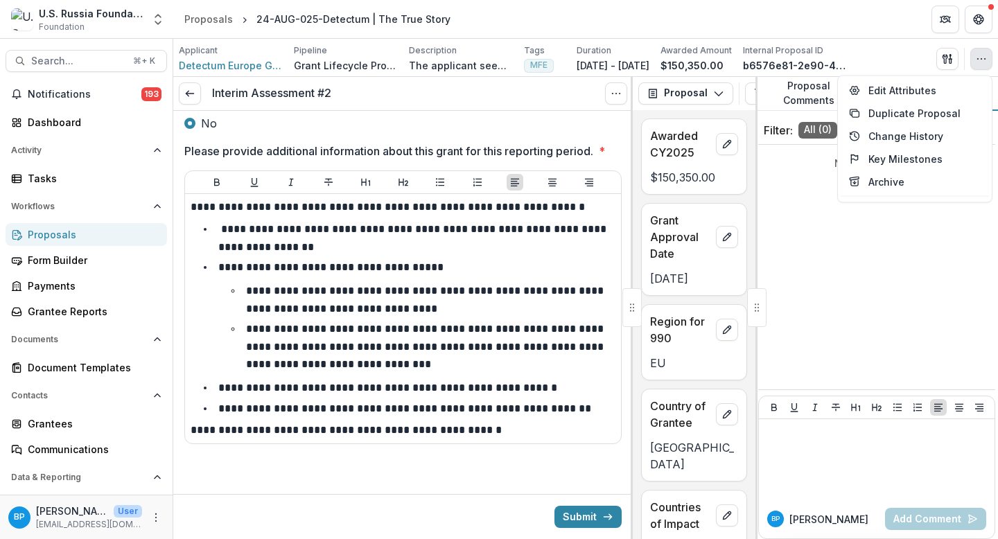
click at [848, 263] on div "No comments yet" at bounding box center [876, 267] width 237 height 234
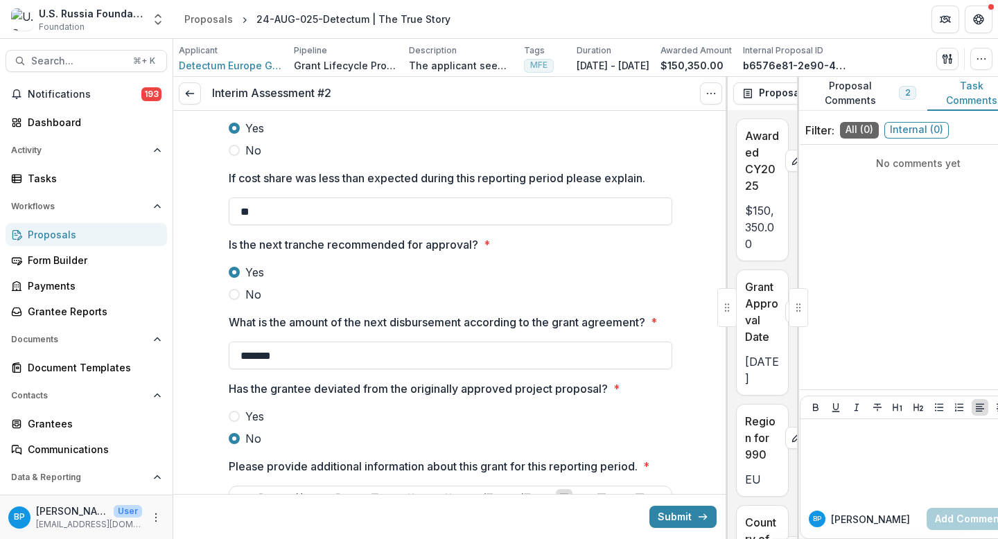
scroll to position [0, 0]
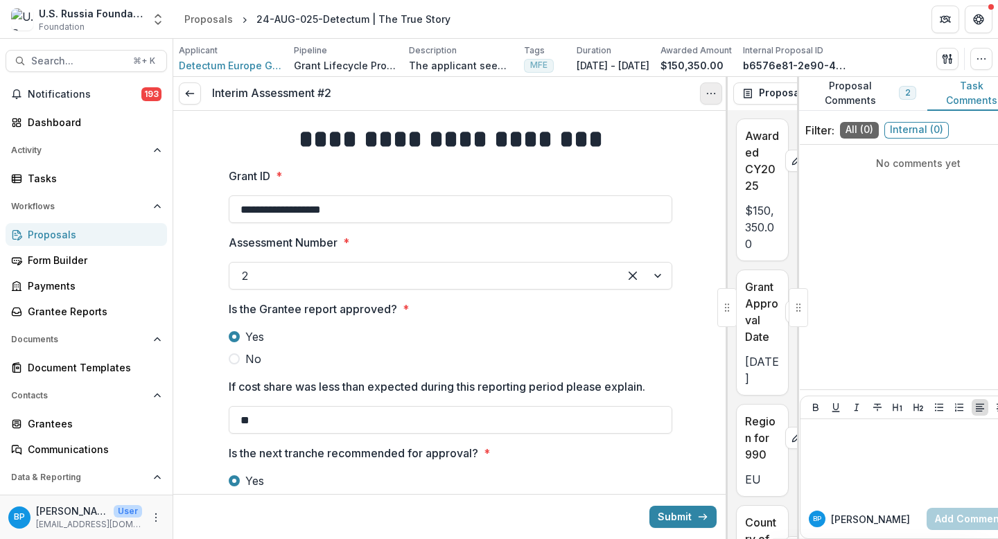
click at [706, 102] on button "Options" at bounding box center [711, 93] width 22 height 22
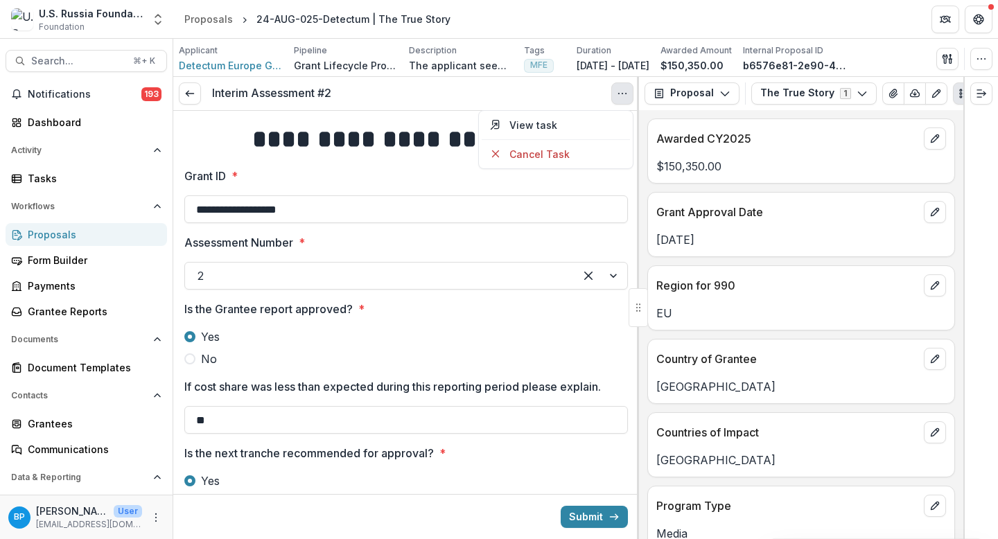
click at [493, 345] on label "Yes" at bounding box center [406, 337] width 444 height 17
click at [980, 58] on icon "button" at bounding box center [981, 58] width 11 height 11
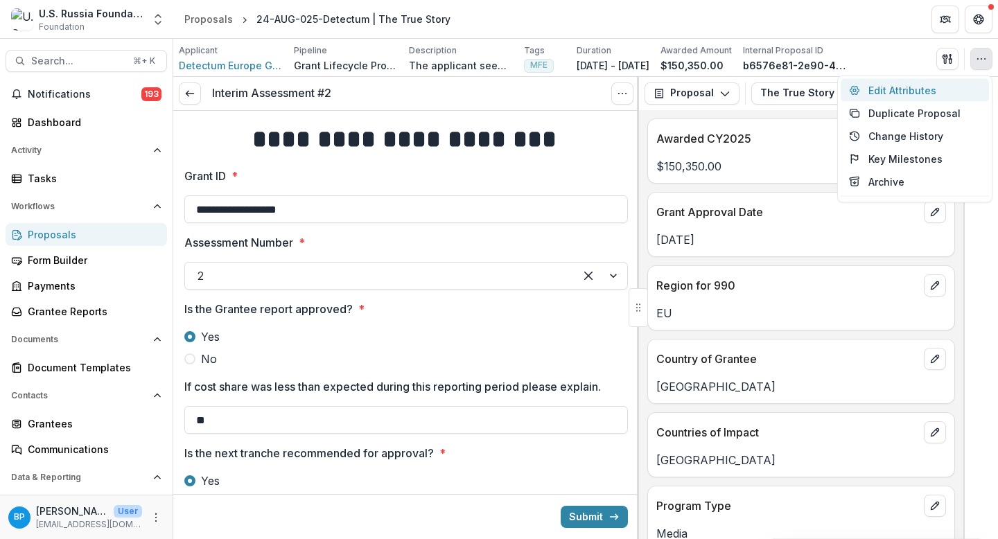
click at [925, 94] on button "Edit Attributes" at bounding box center [915, 90] width 148 height 23
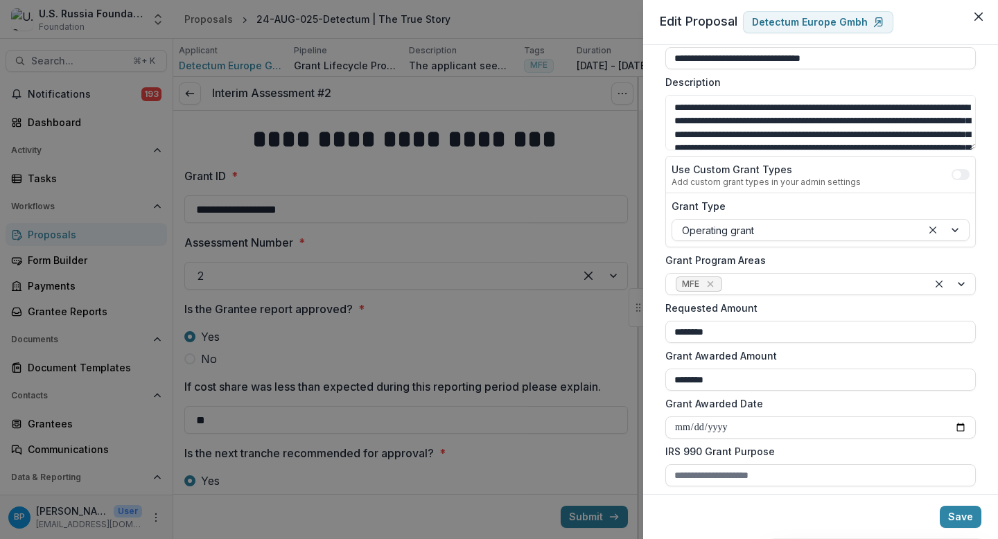
scroll to position [124, 0]
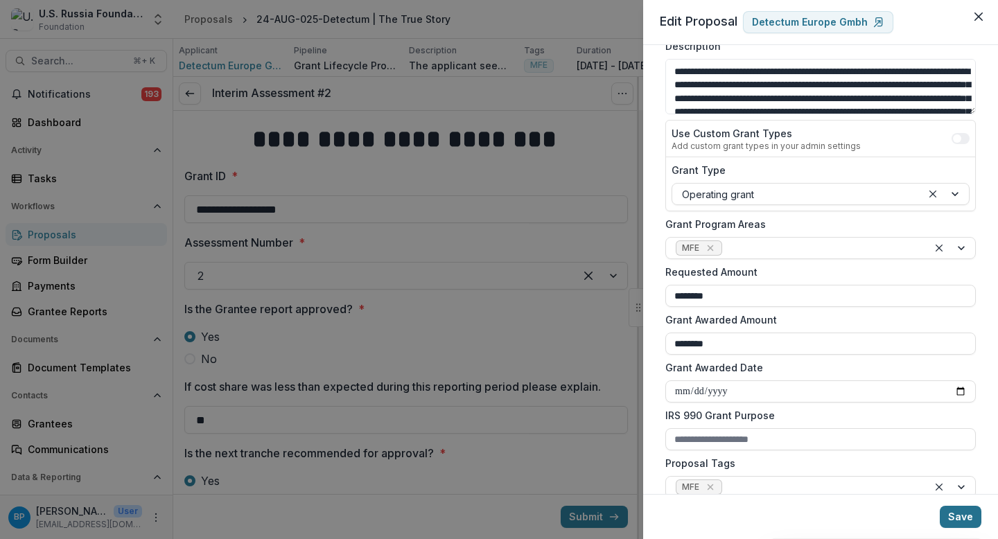
click at [974, 515] on button "Save" at bounding box center [961, 517] width 42 height 22
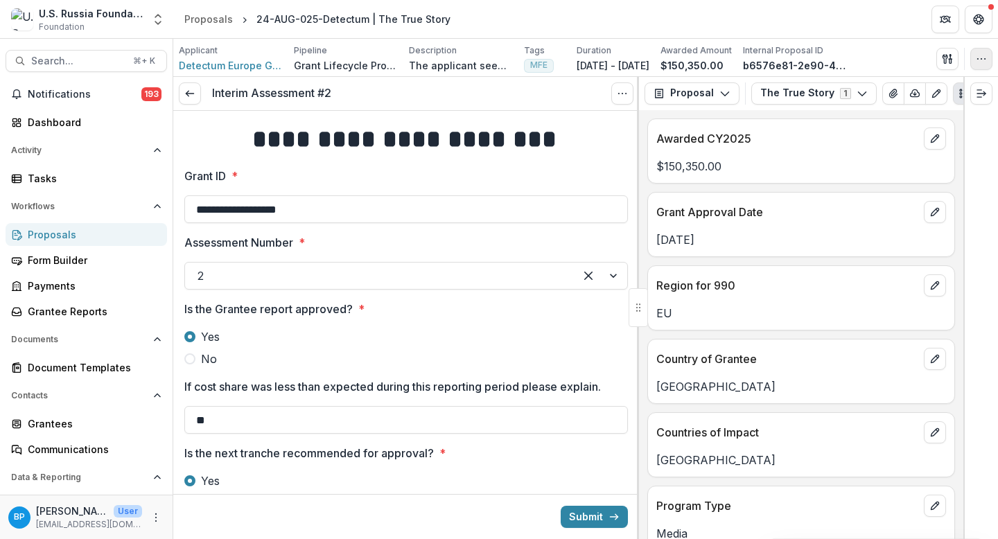
click at [979, 62] on icon "button" at bounding box center [981, 58] width 11 height 11
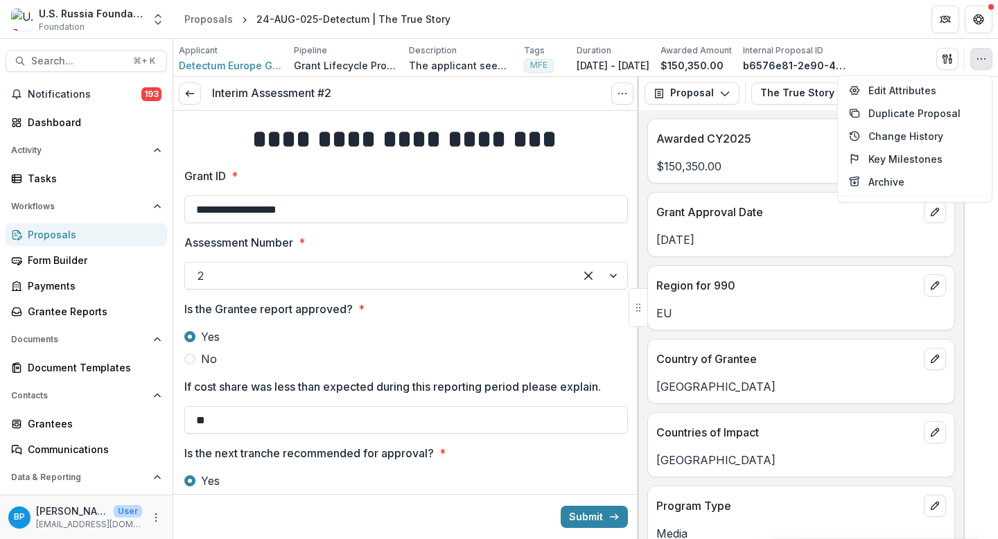
click at [574, 310] on span "Is the Grantee report approved? *" at bounding box center [401, 309] width 435 height 17
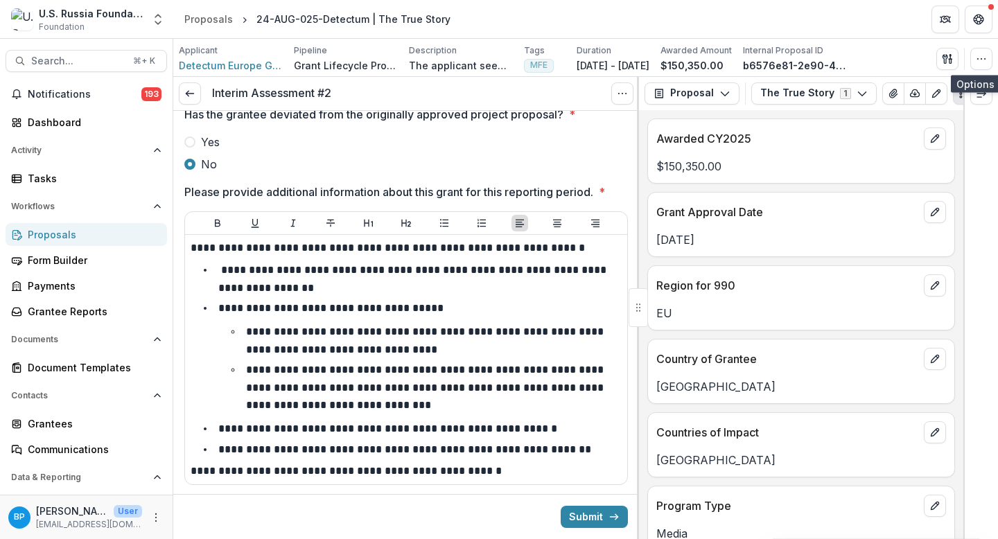
scroll to position [541, 0]
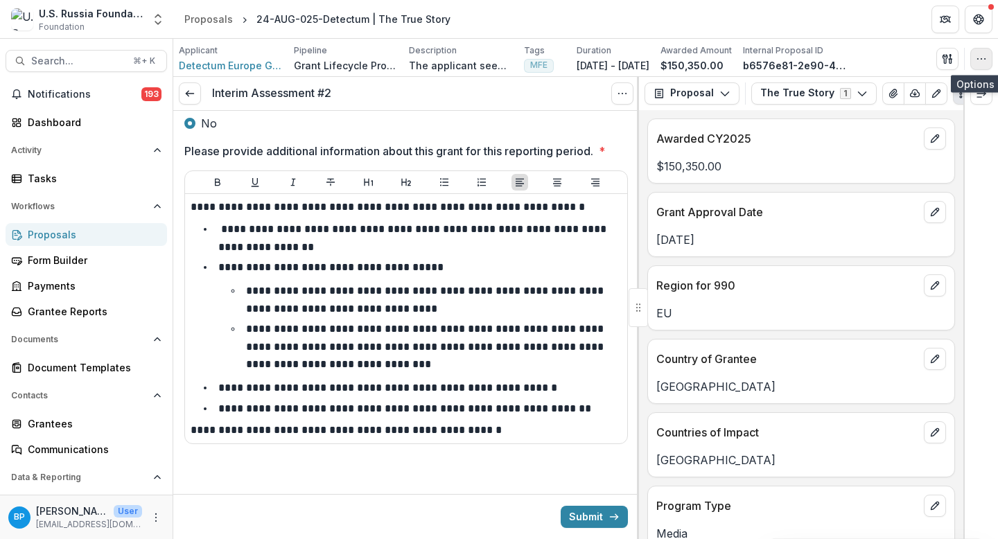
click at [978, 60] on icon "button" at bounding box center [981, 58] width 11 height 11
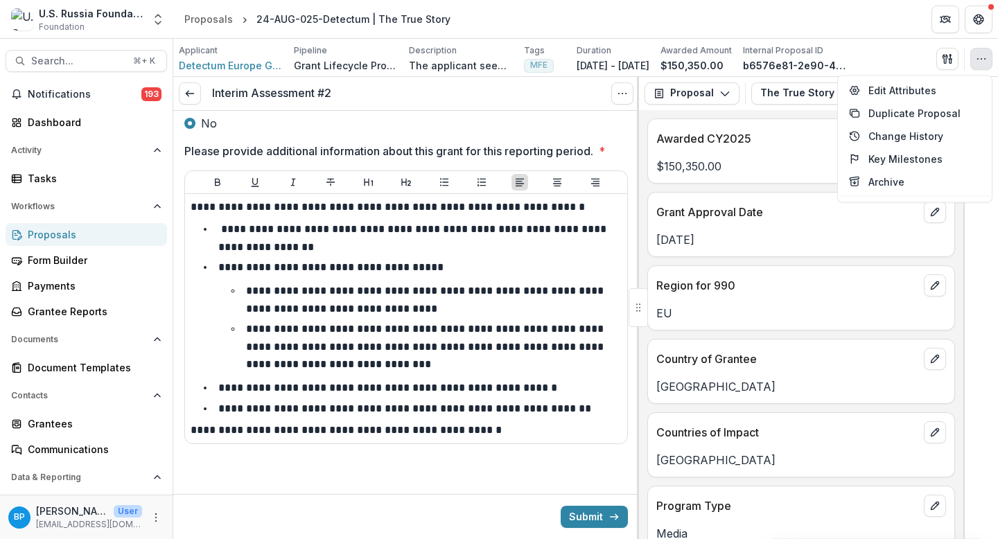
click at [638, 124] on div at bounding box center [638, 308] width 2 height 462
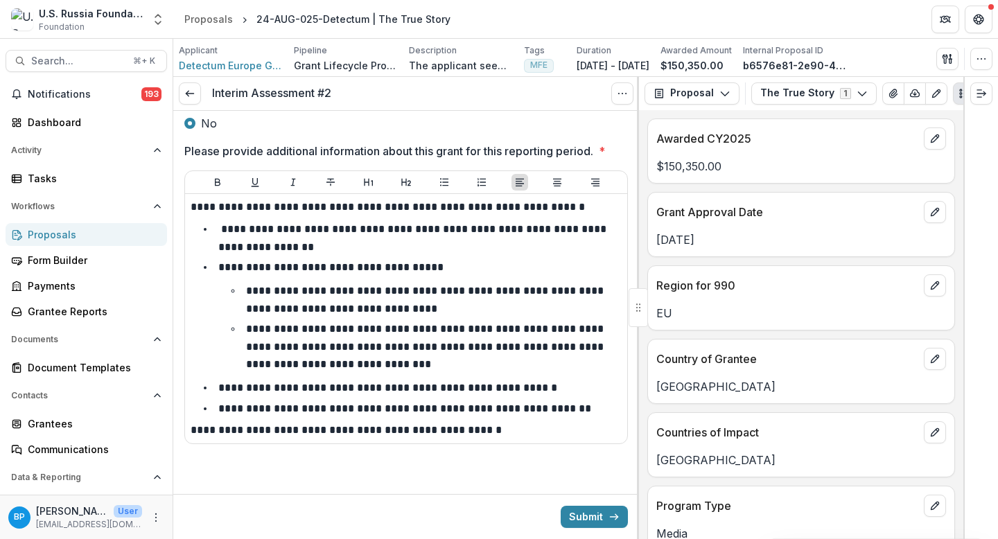
click at [727, 77] on div "Proposal Proposal Payments Reports Grant Agreements Board Summaries Bank Detail…" at bounding box center [801, 93] width 324 height 33
click at [727, 84] on button "Proposal" at bounding box center [692, 93] width 95 height 22
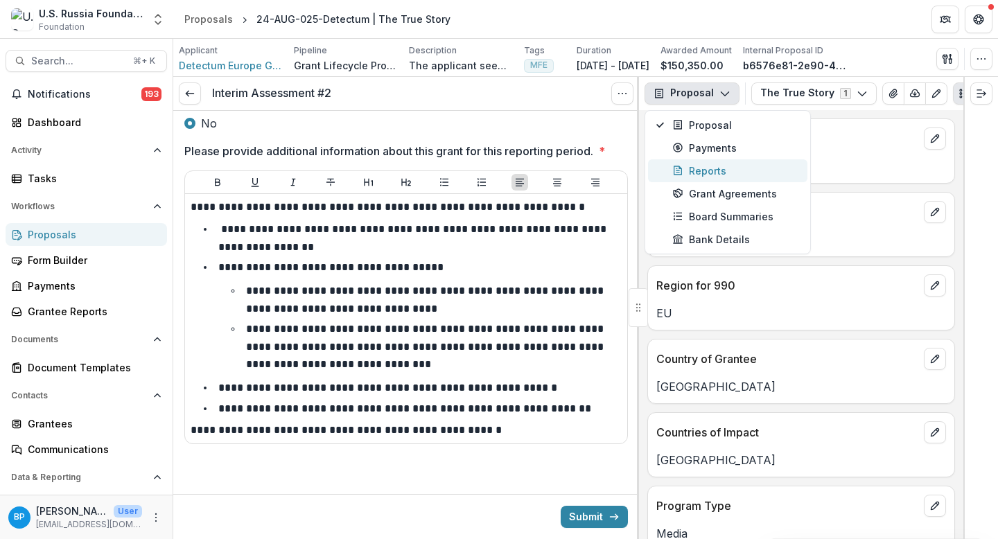
click at [719, 168] on div "Reports" at bounding box center [735, 171] width 127 height 15
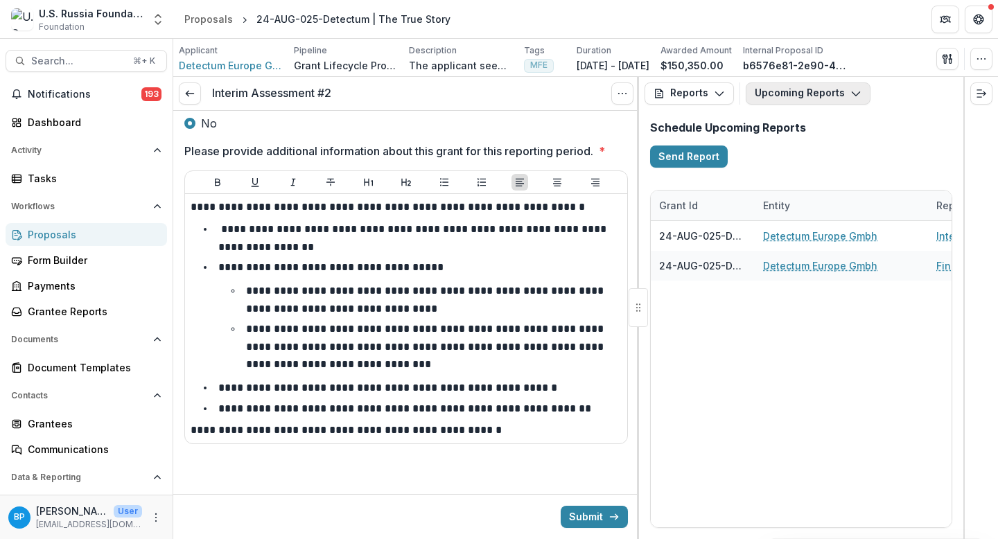
click at [800, 92] on button "Upcoming Reports" at bounding box center [808, 93] width 125 height 22
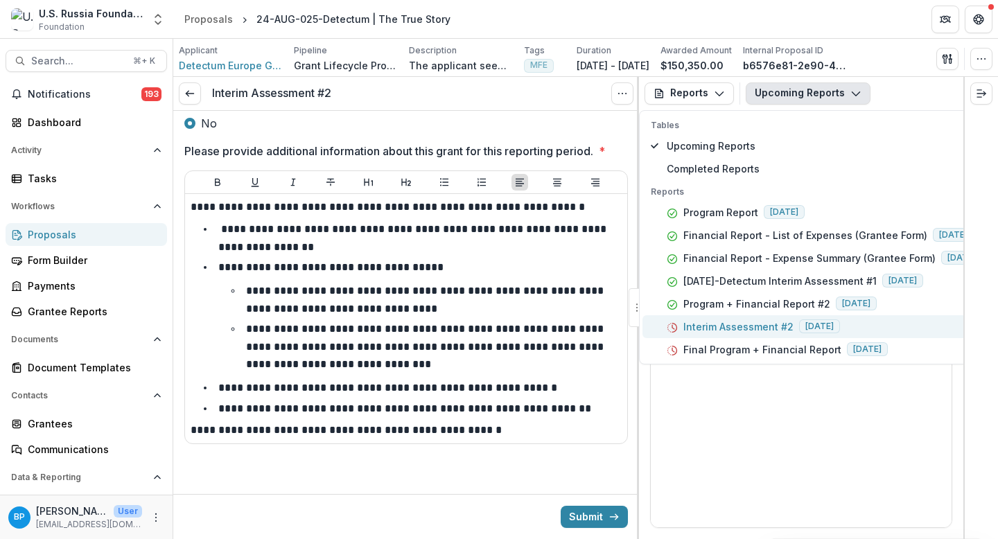
click at [742, 315] on button "Interim Assessment #2 2025-10-17" at bounding box center [816, 326] width 348 height 23
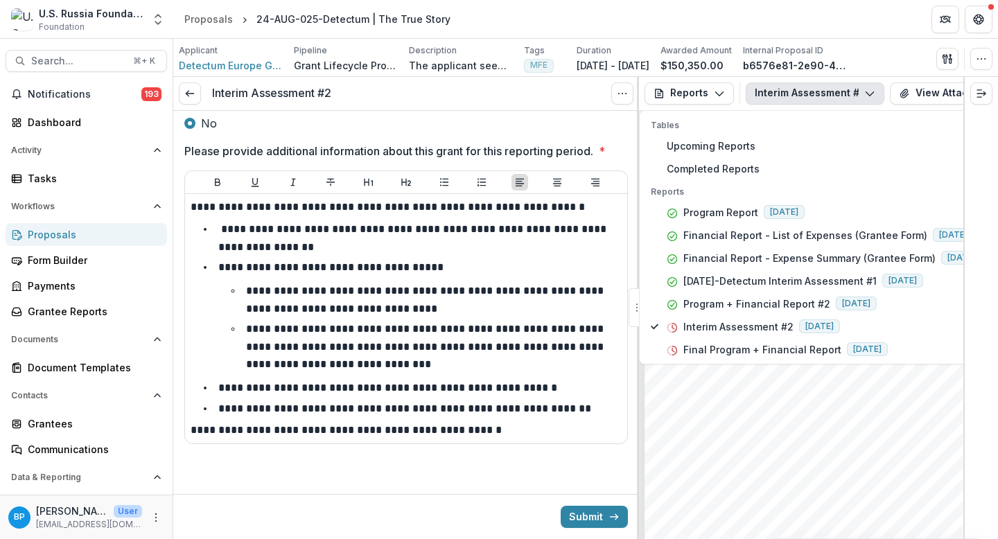
click at [743, 408] on div "- - - - - - Submission Responses INTERIM ASSESSMENT FORM Grant ID 24-AUG-025-De…" at bounding box center [807, 385] width 324 height 459
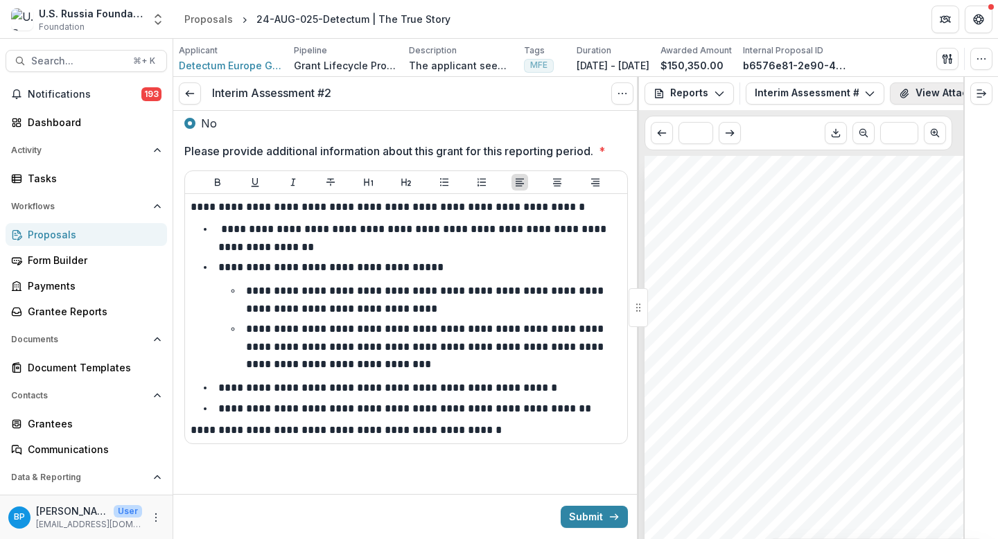
scroll to position [0, 155]
click at [682, 107] on div "Reports Proposal Payments Reports Grant Agreements Board Summaries Bank Details…" at bounding box center [801, 93] width 324 height 33
click at [911, 94] on link "View Task" at bounding box center [914, 93] width 84 height 22
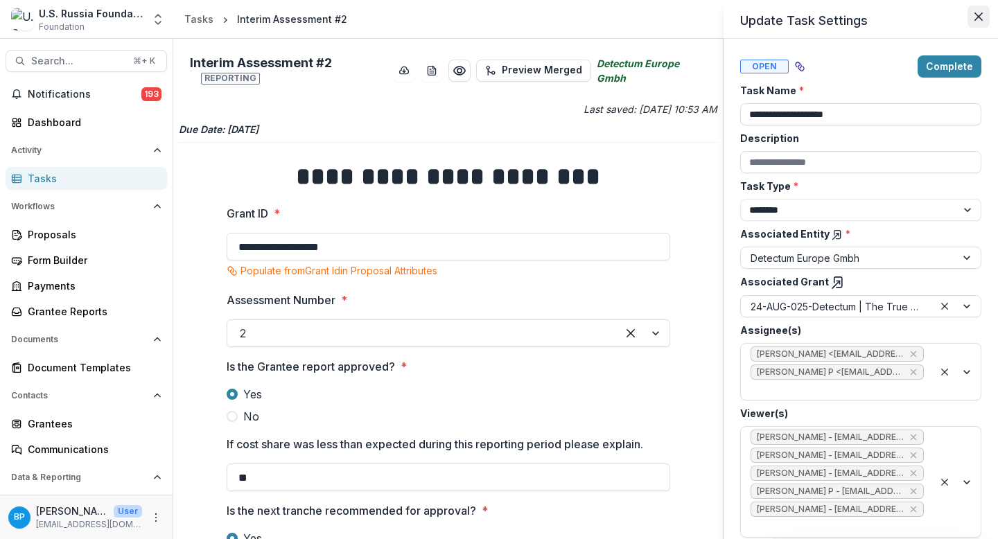
click at [979, 9] on button "Close" at bounding box center [979, 17] width 22 height 22
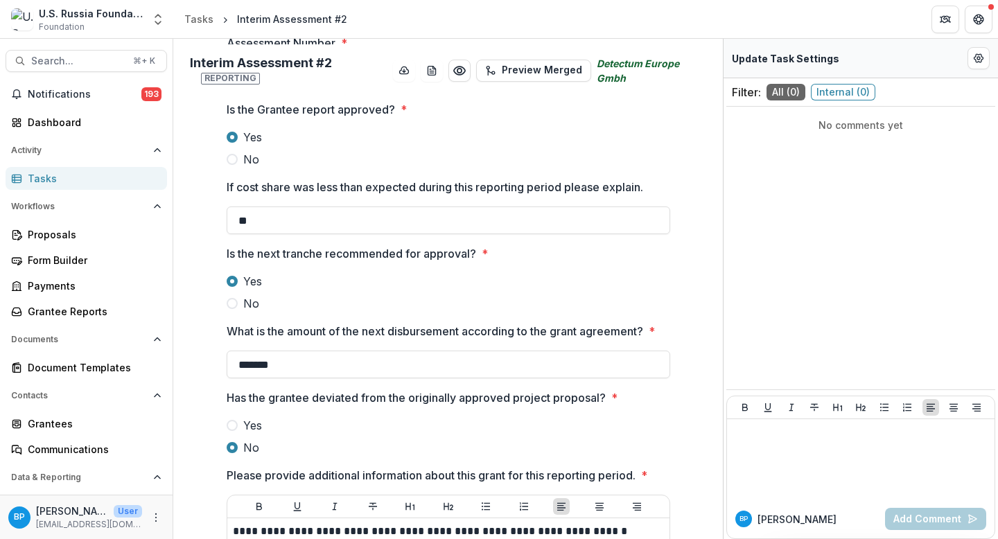
scroll to position [520, 0]
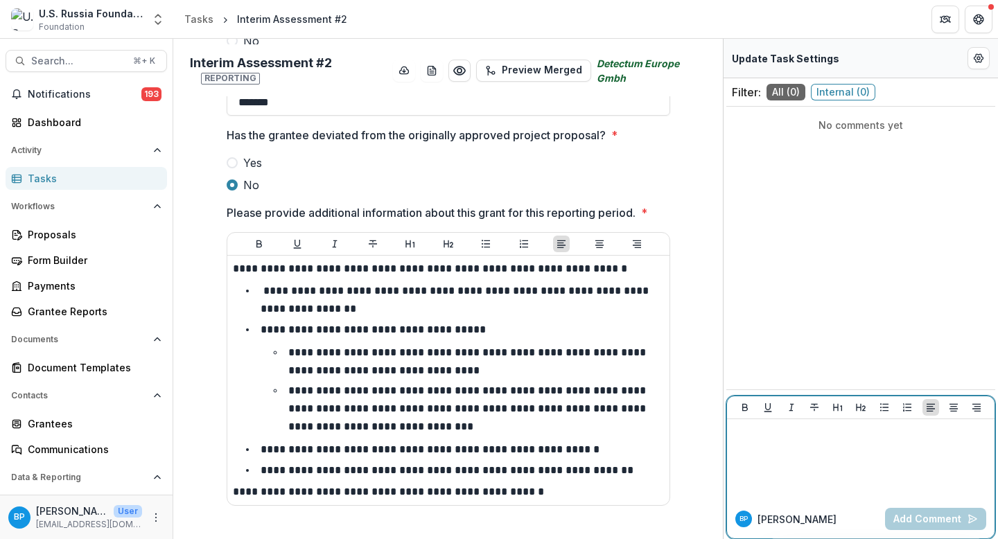
click at [772, 447] on div at bounding box center [861, 459] width 256 height 69
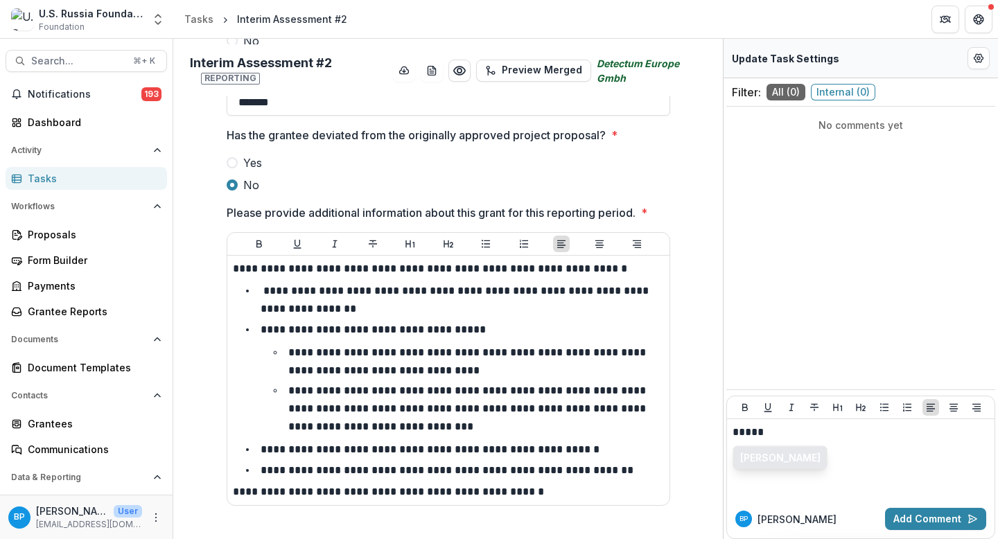
click at [765, 454] on button "[PERSON_NAME]" at bounding box center [780, 458] width 93 height 22
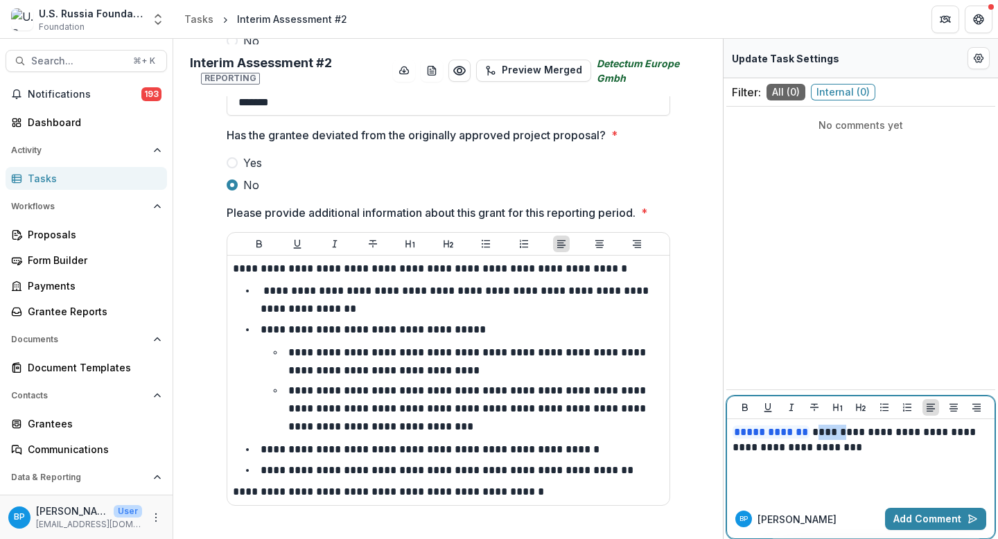
drag, startPoint x: 850, startPoint y: 432, endPoint x: 818, endPoint y: 432, distance: 31.9
click at [818, 432] on p "**********" at bounding box center [861, 440] width 256 height 30
click at [956, 511] on button "Add Comment" at bounding box center [935, 519] width 101 height 22
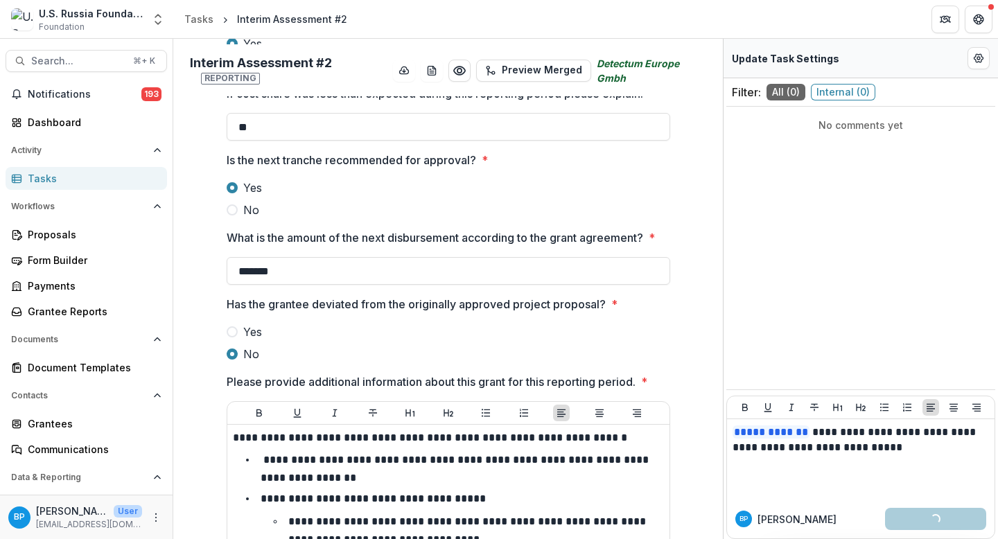
scroll to position [0, 0]
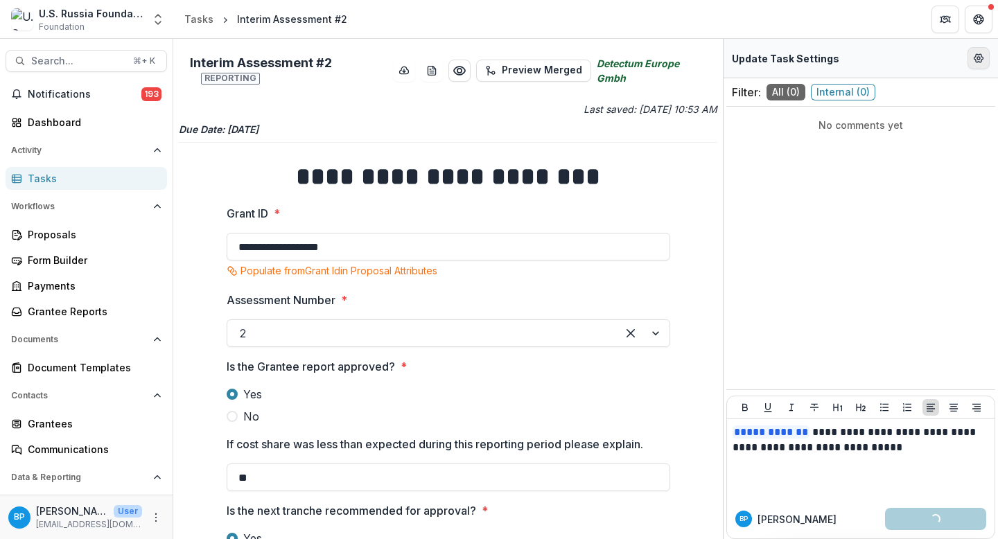
click at [979, 50] on button "Edit Form Settings" at bounding box center [979, 58] width 22 height 22
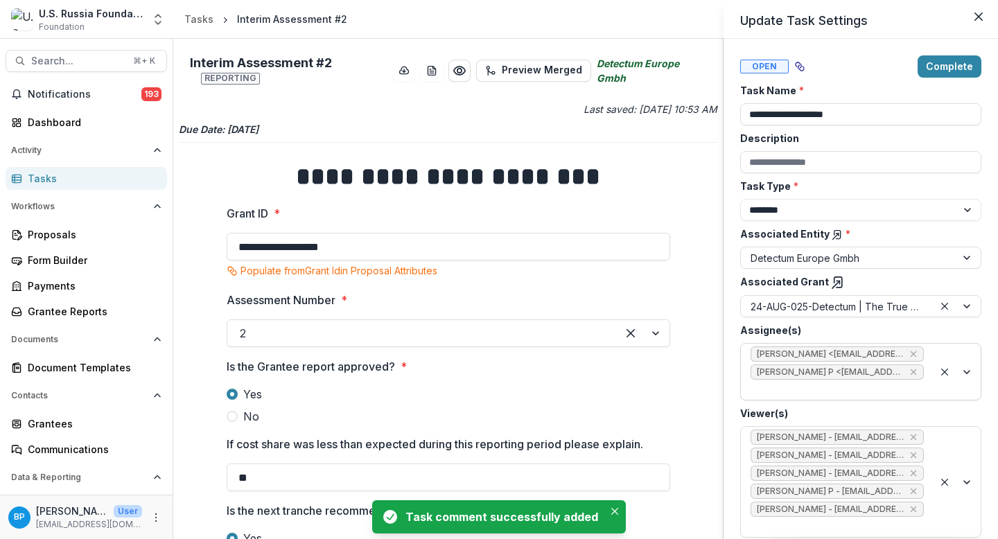
scroll to position [64, 0]
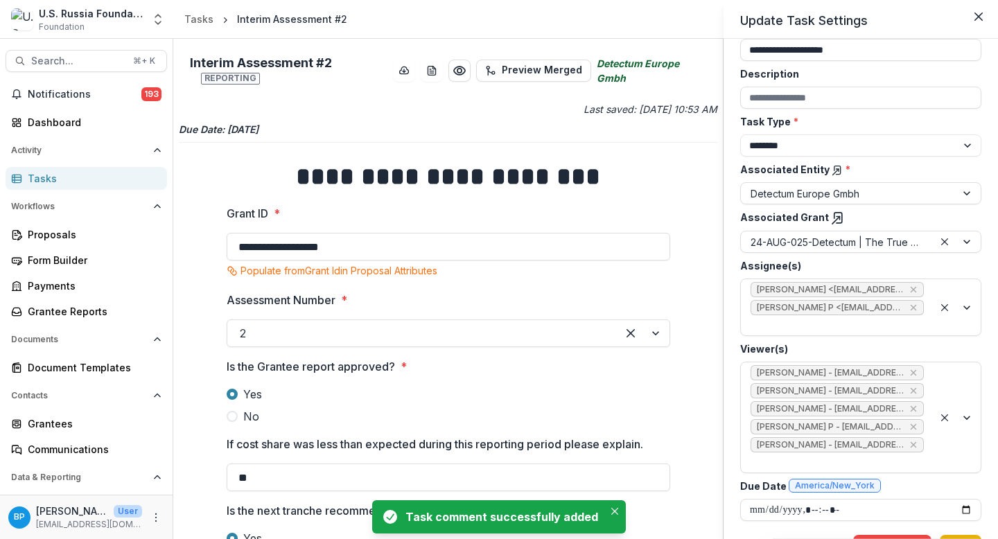
click at [970, 535] on button "Save" at bounding box center [961, 546] width 42 height 22
